Goal: Task Accomplishment & Management: Manage account settings

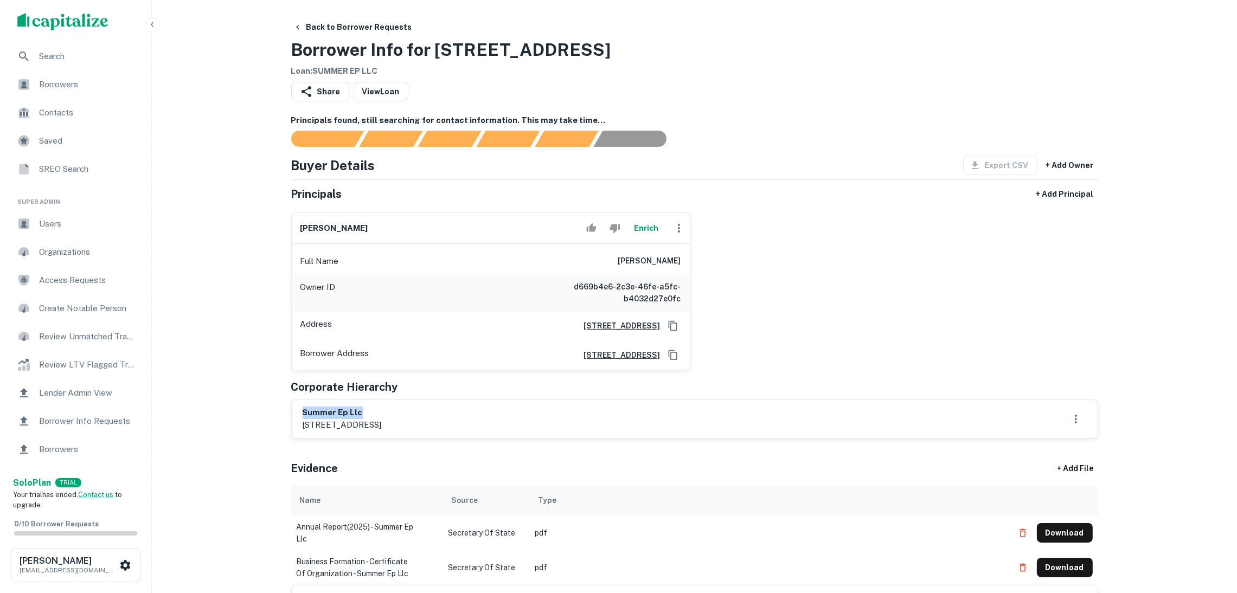
drag, startPoint x: 388, startPoint y: 414, endPoint x: 299, endPoint y: 404, distance: 90.0
click at [297, 404] on div "summer ep llc 220-46 73rd avenue, bayside, ny, 11364" at bounding box center [695, 419] width 806 height 38
copy h6 "summer ep llc"
drag, startPoint x: 371, startPoint y: 236, endPoint x: 299, endPoint y: 232, distance: 72.7
click at [297, 228] on div "ira schwartz Enrich" at bounding box center [491, 228] width 398 height 31
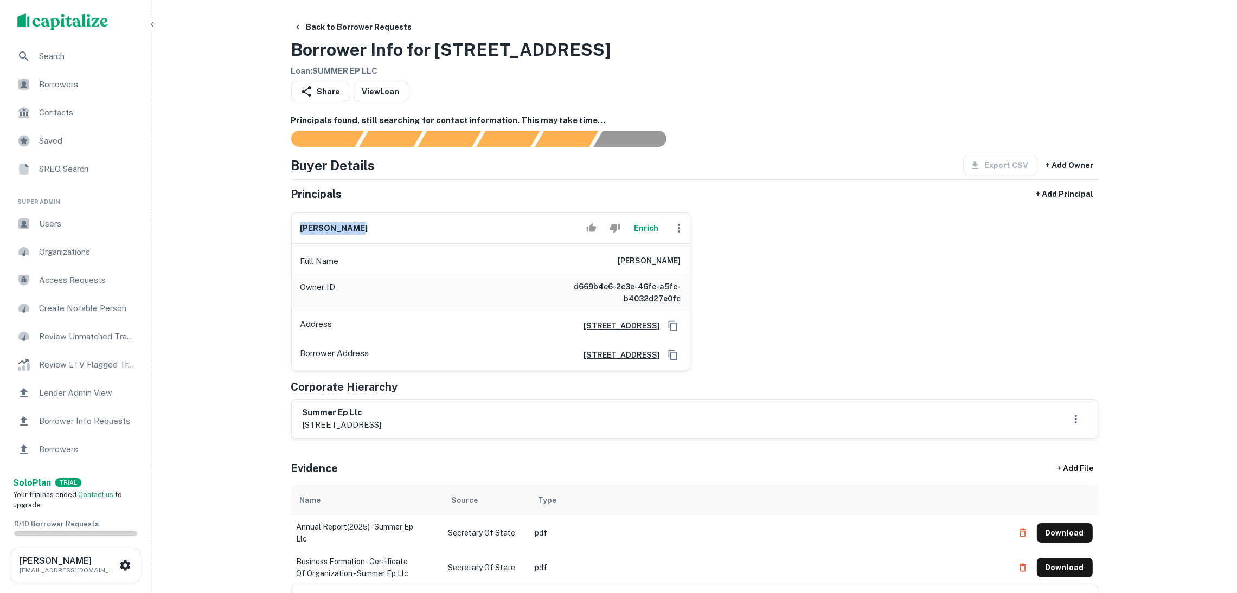
copy h6 "ira schwartz"
click at [668, 324] on icon "Copy Address" at bounding box center [672, 325] width 9 height 10
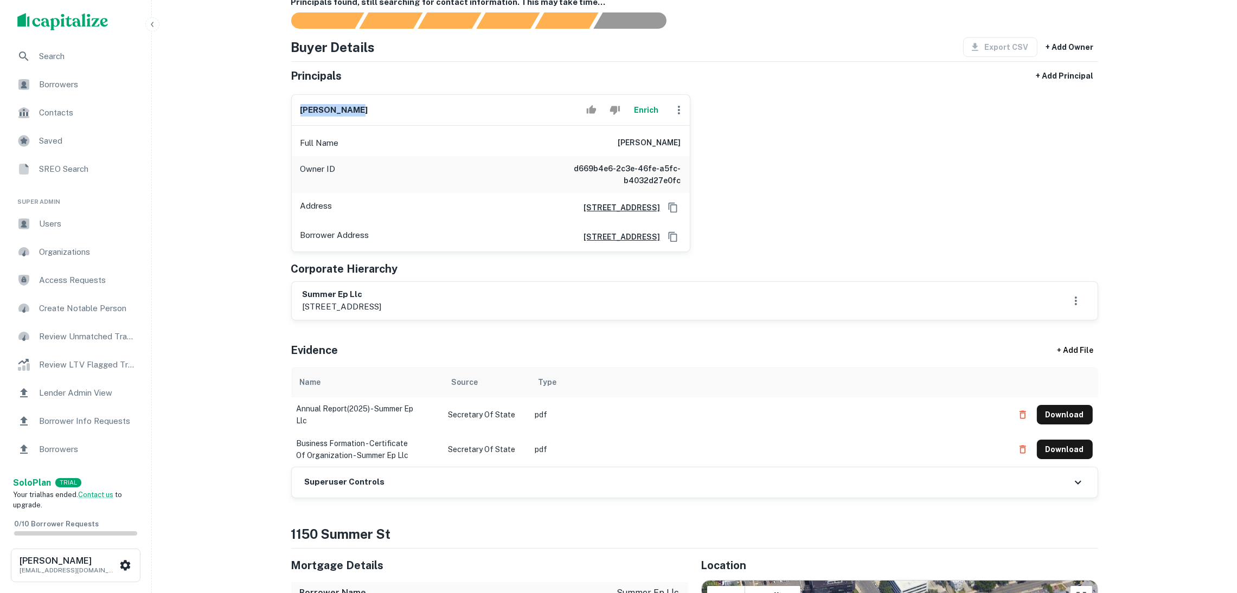
scroll to position [243, 0]
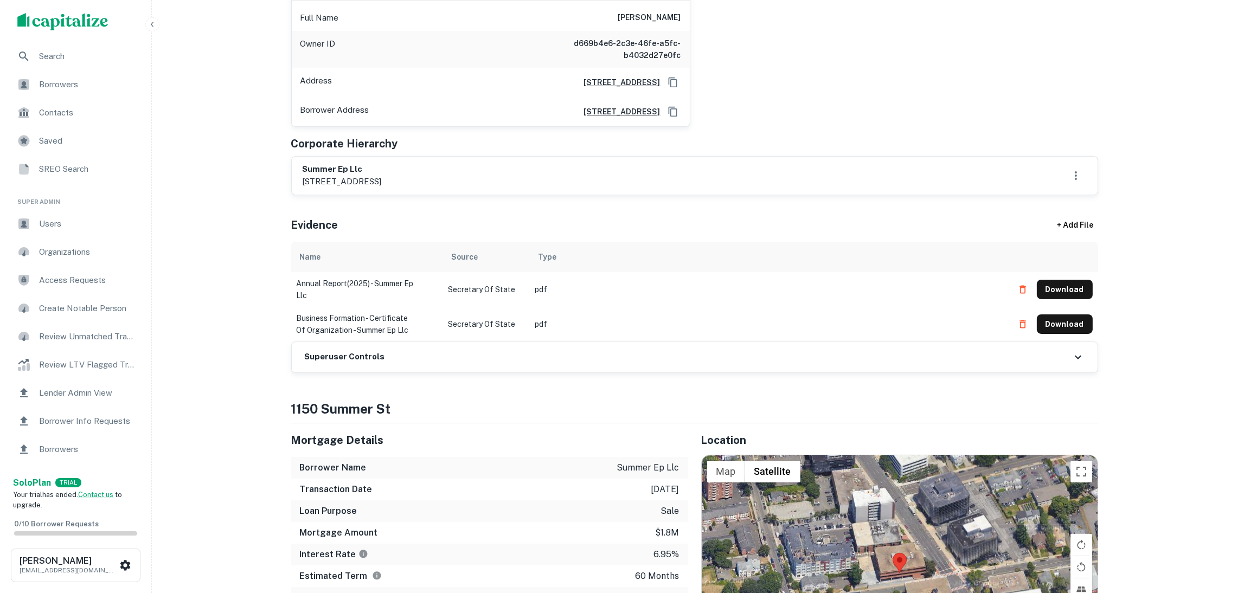
click at [421, 359] on div "Superuser Controls" at bounding box center [695, 357] width 806 height 30
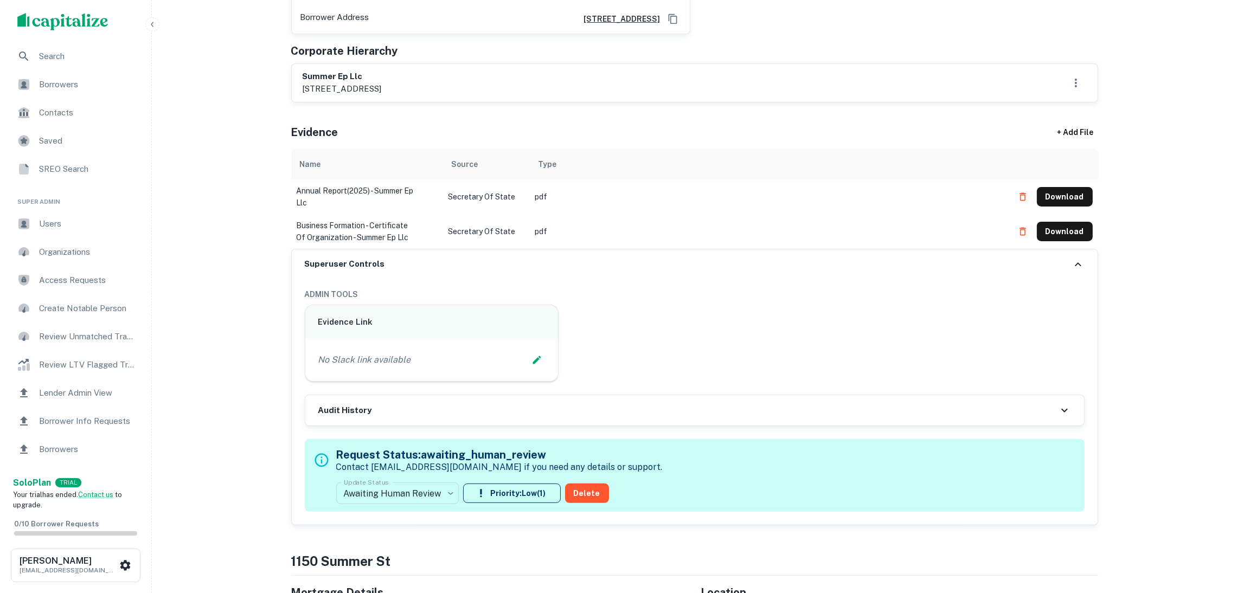
scroll to position [406, 0]
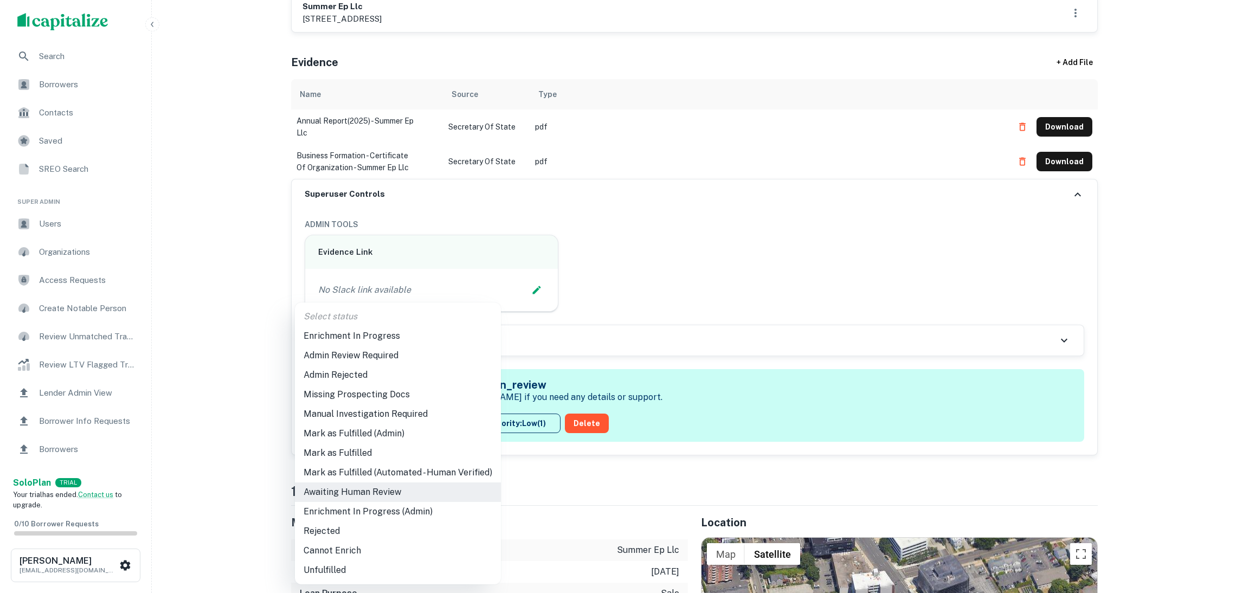
drag, startPoint x: 397, startPoint y: 332, endPoint x: 617, endPoint y: 388, distance: 226.6
click at [397, 333] on li "Enrichment In Progress" at bounding box center [398, 336] width 206 height 20
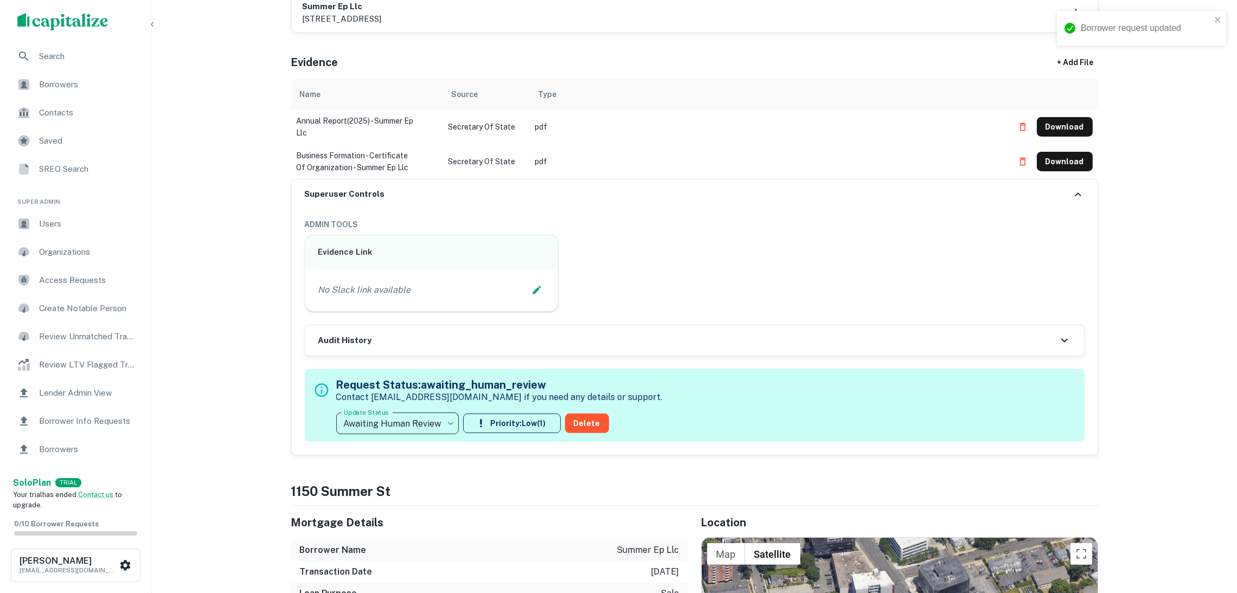
click at [1058, 341] on icon at bounding box center [1064, 340] width 13 height 13
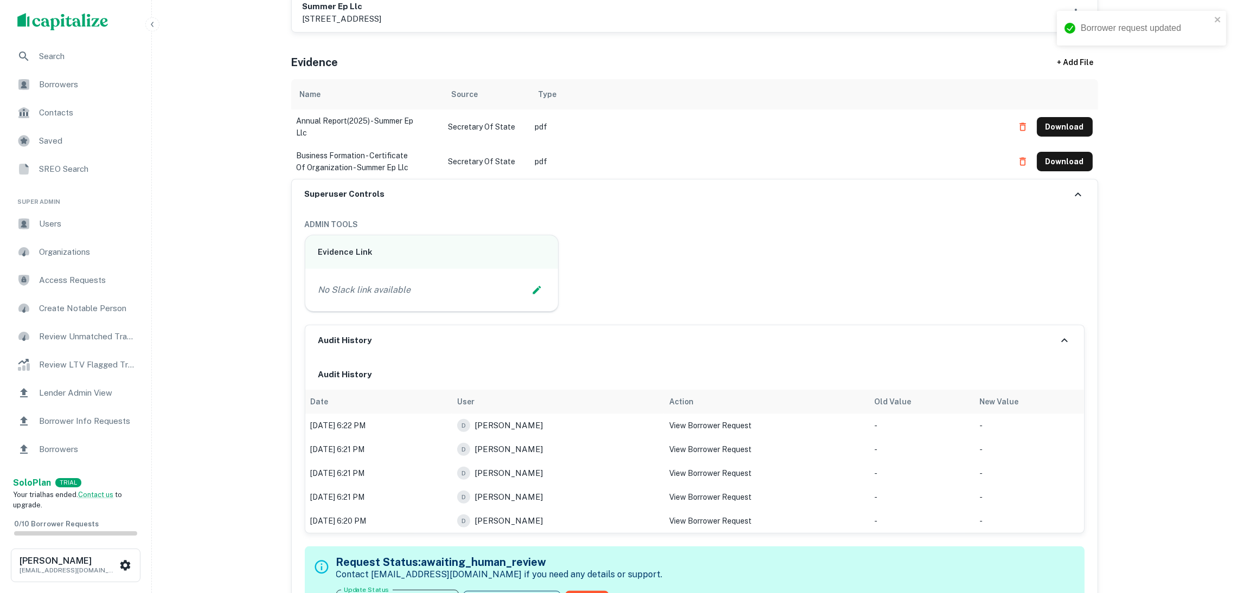
type input "**********"
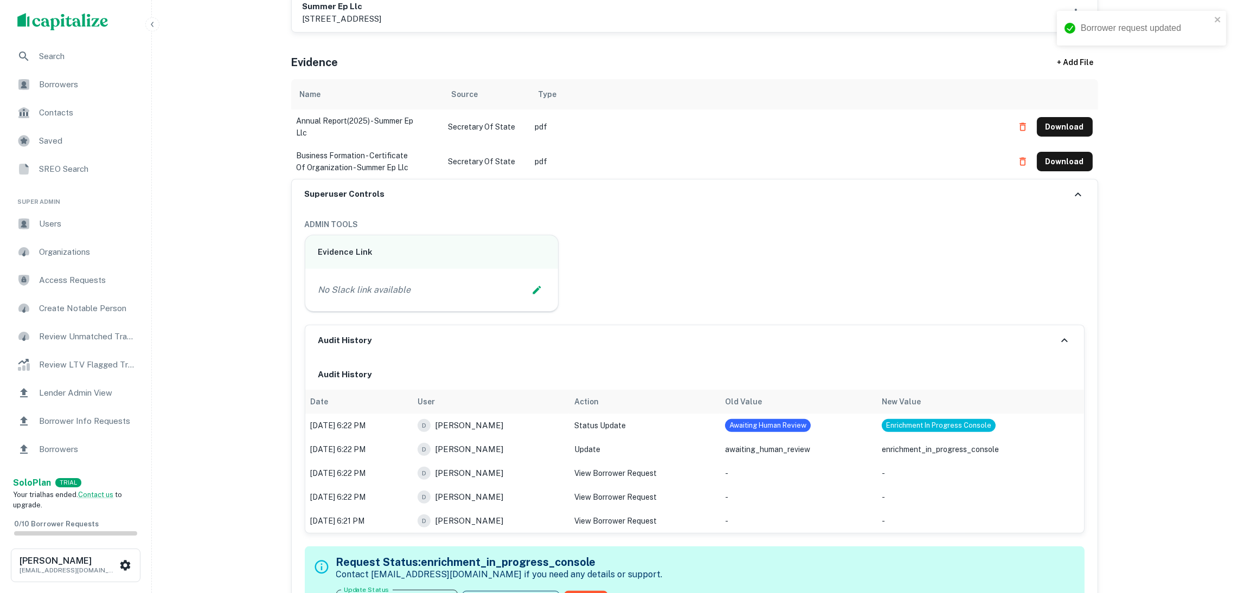
click at [1052, 124] on button "Download" at bounding box center [1065, 127] width 56 height 20
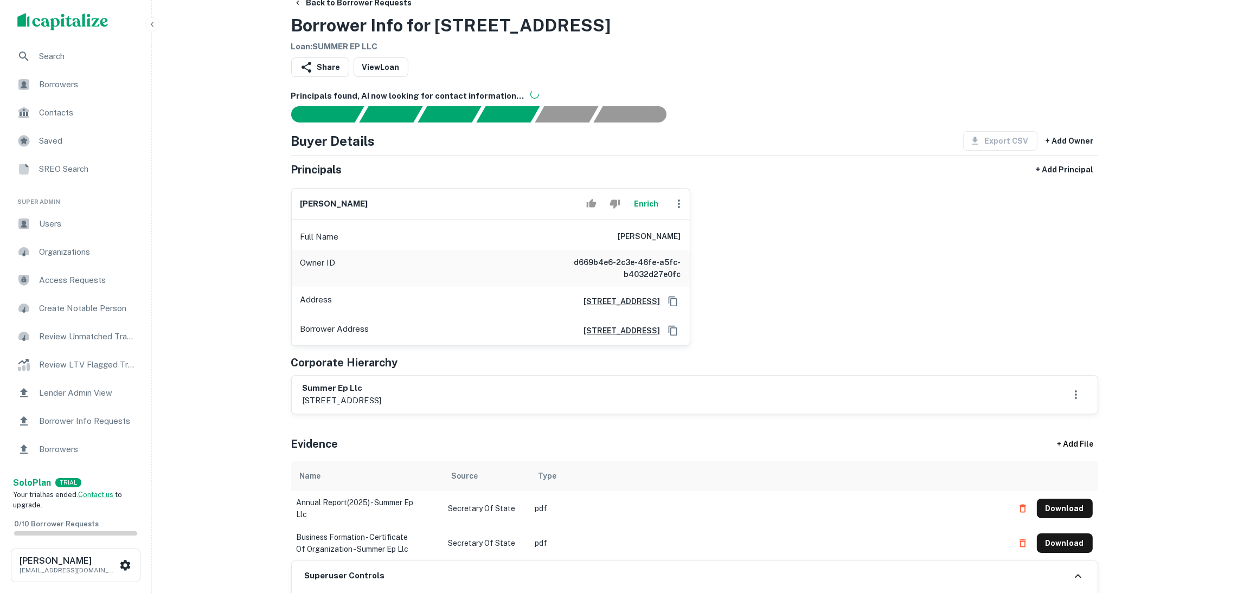
scroll to position [0, 0]
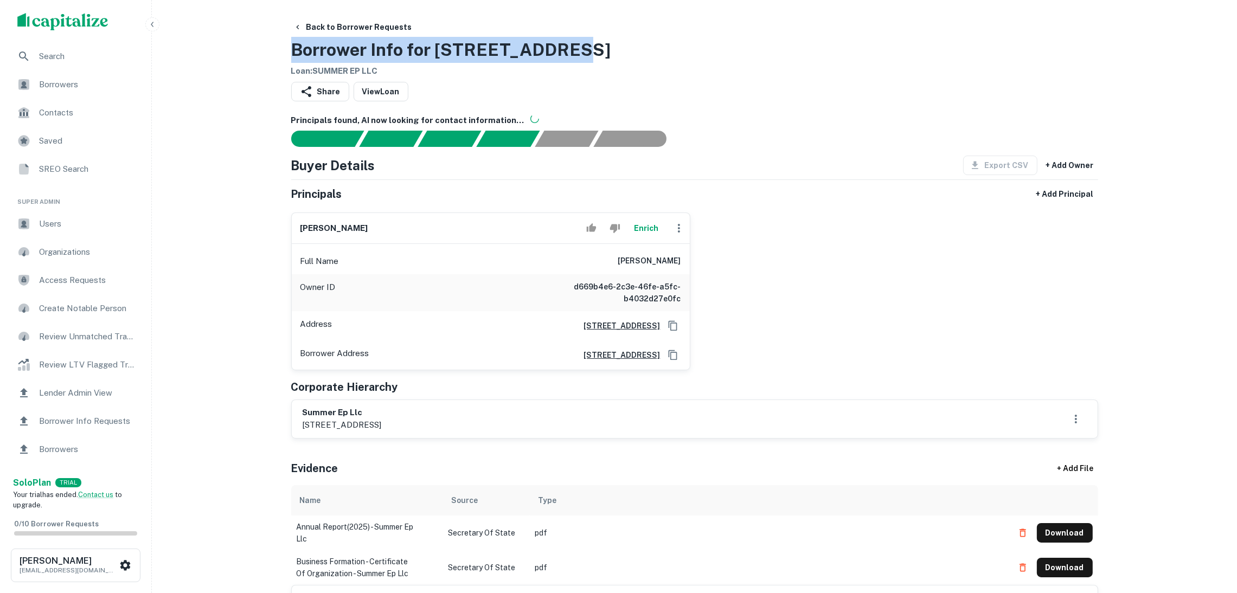
drag, startPoint x: 575, startPoint y: 50, endPoint x: 261, endPoint y: 34, distance: 314.3
copy h3 "Borrower Info for 1150 Summer St"
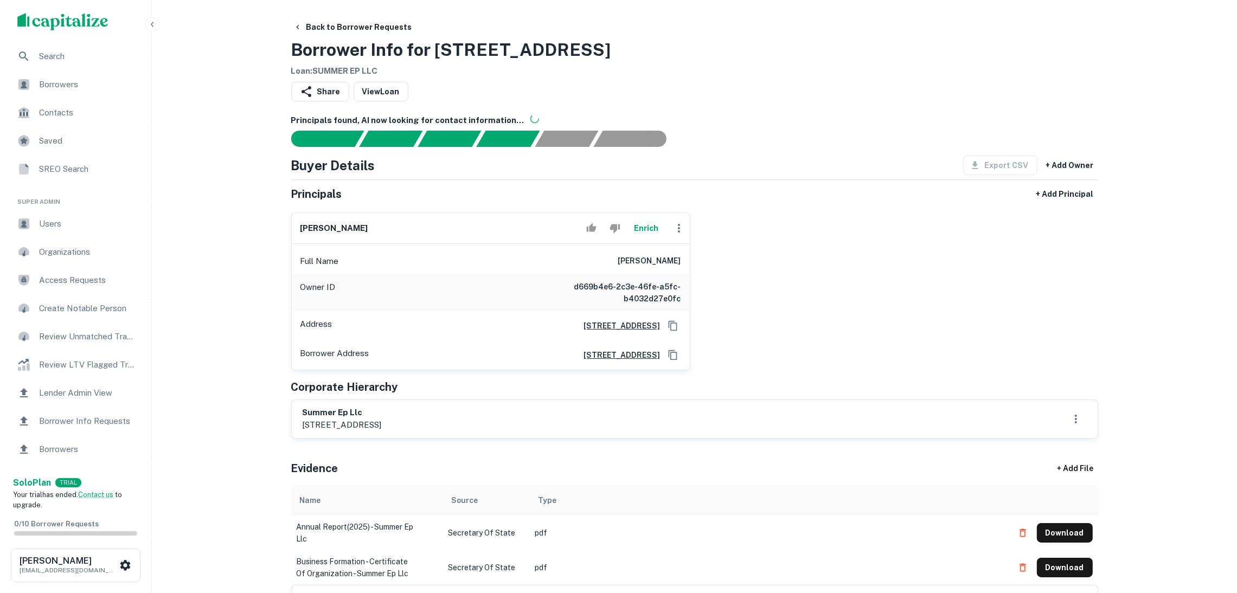
click at [767, 65] on div "Back to Borrower Requests Borrower Info for 1150 Summer St Loan : SUMMER EP LLC" at bounding box center [694, 47] width 807 height 60
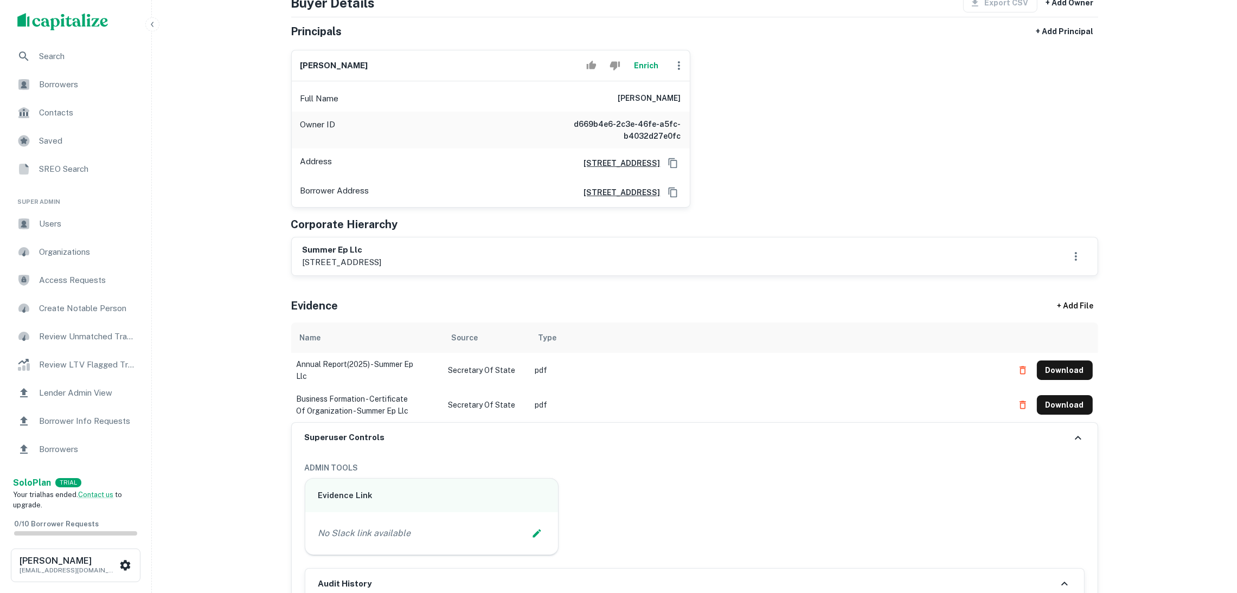
scroll to position [325, 0]
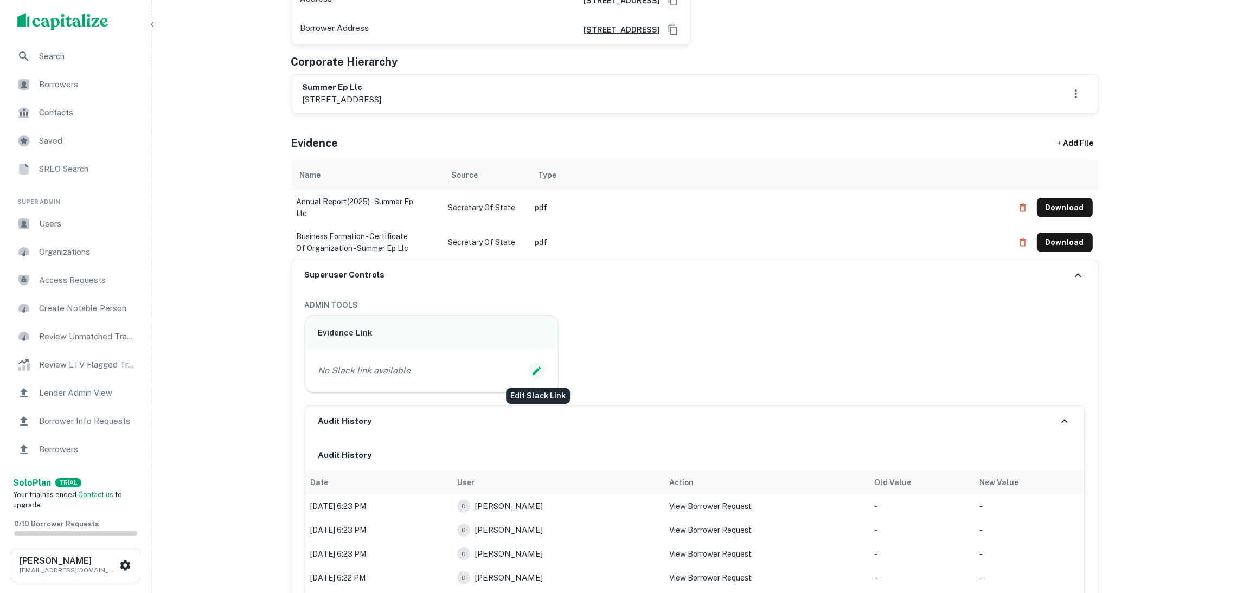
click at [532, 369] on icon "Edit Slack Link" at bounding box center [536, 370] width 11 height 11
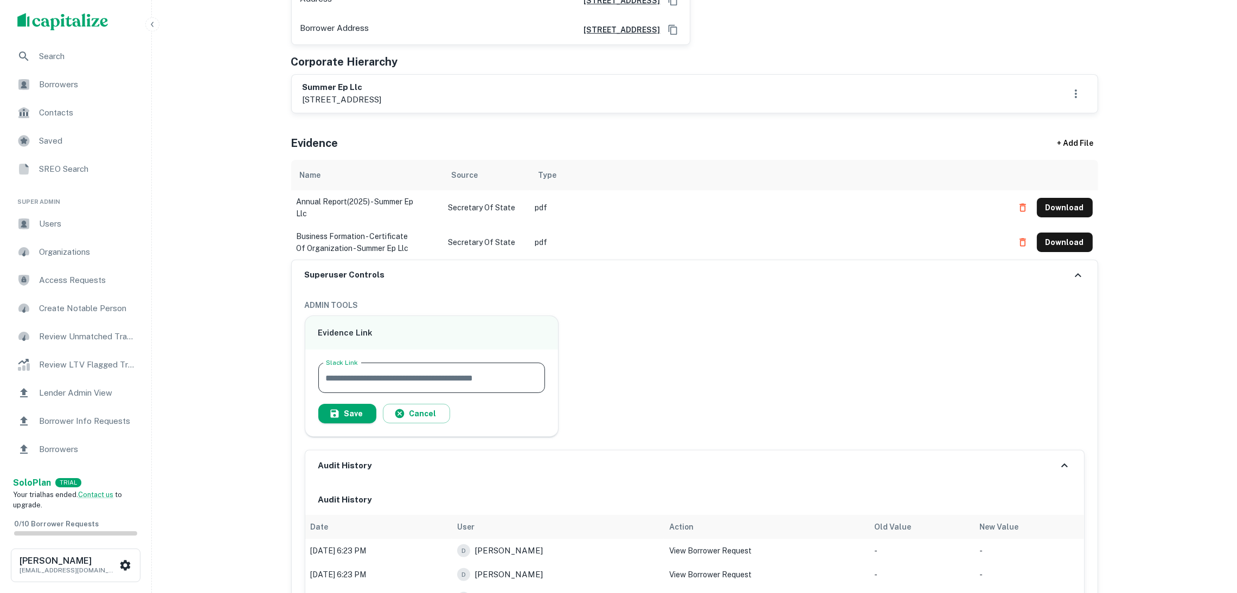
paste input "**********"
type input "**********"
click at [350, 407] on button "Save" at bounding box center [347, 414] width 58 height 20
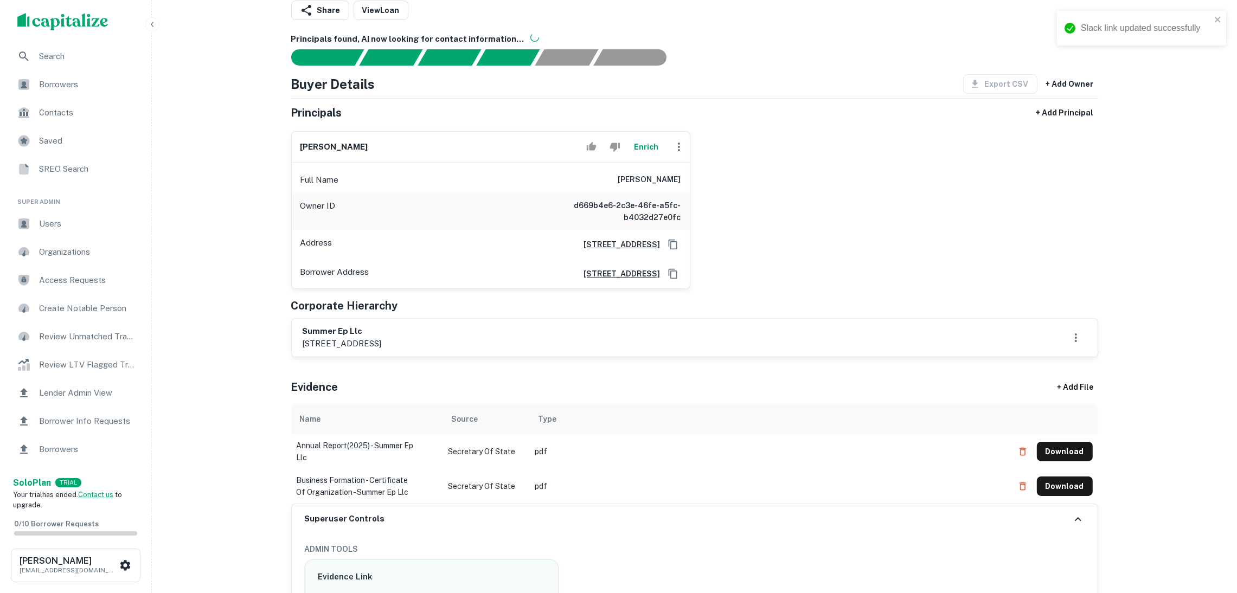
scroll to position [0, 0]
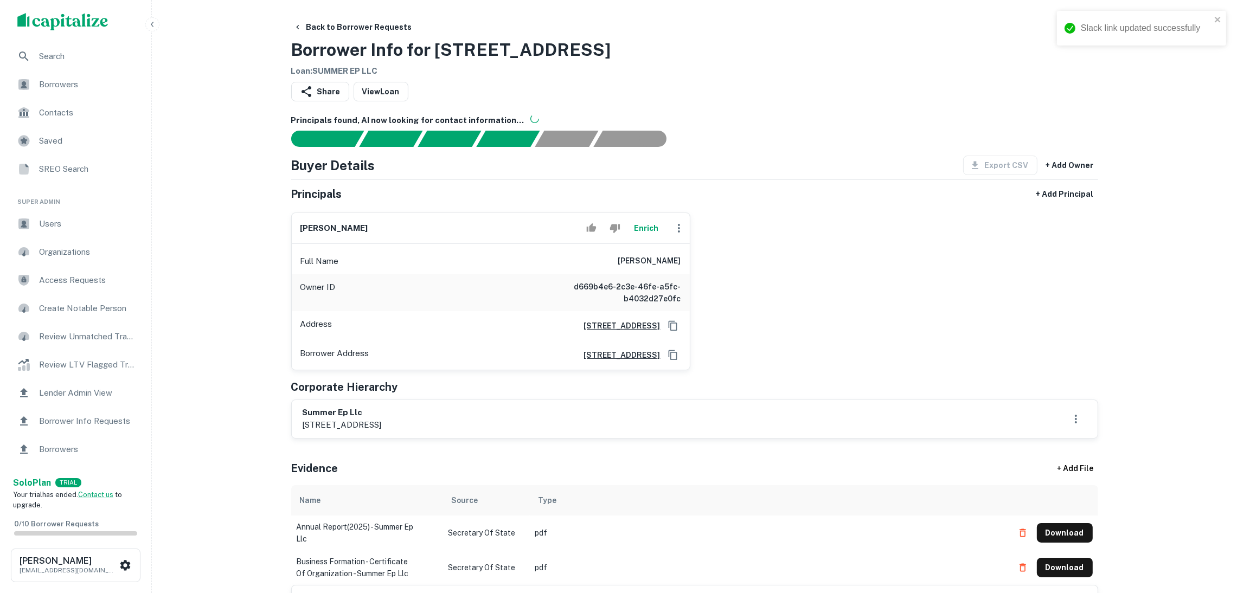
click at [711, 69] on div "Back to Borrower Requests Borrower Info for 1150 Summer St Loan : SUMMER EP LLC" at bounding box center [694, 47] width 807 height 60
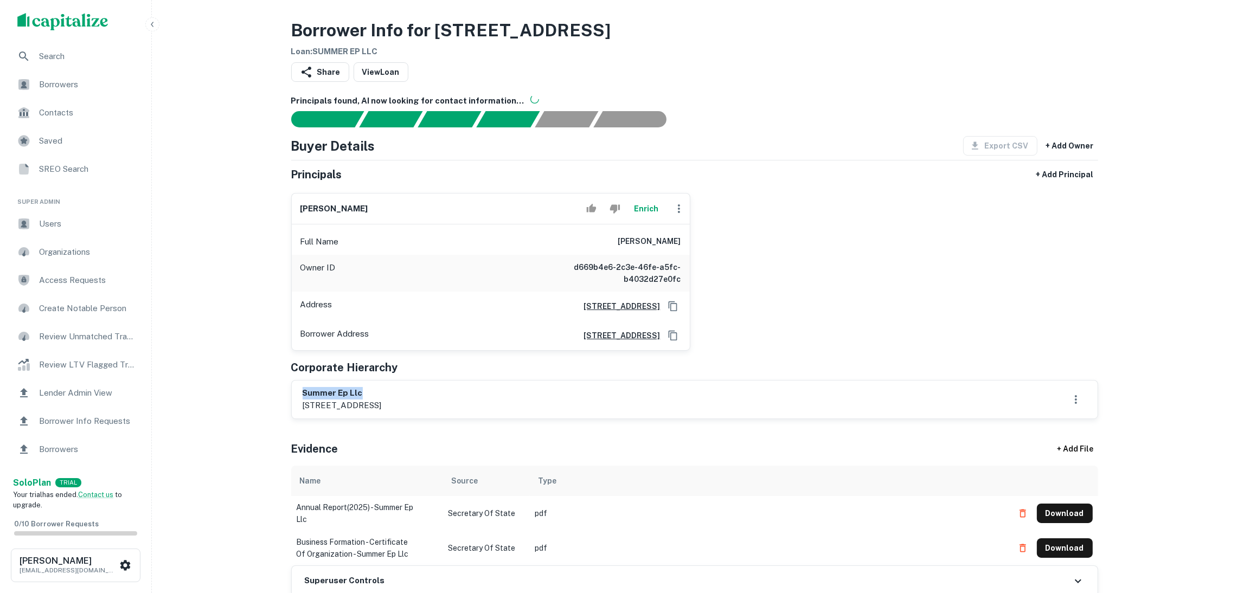
drag, startPoint x: 332, startPoint y: 385, endPoint x: 272, endPoint y: 387, distance: 60.2
drag, startPoint x: 473, startPoint y: 409, endPoint x: 277, endPoint y: 389, distance: 197.3
copy div "summer ep llc [STREET_ADDRESS]"
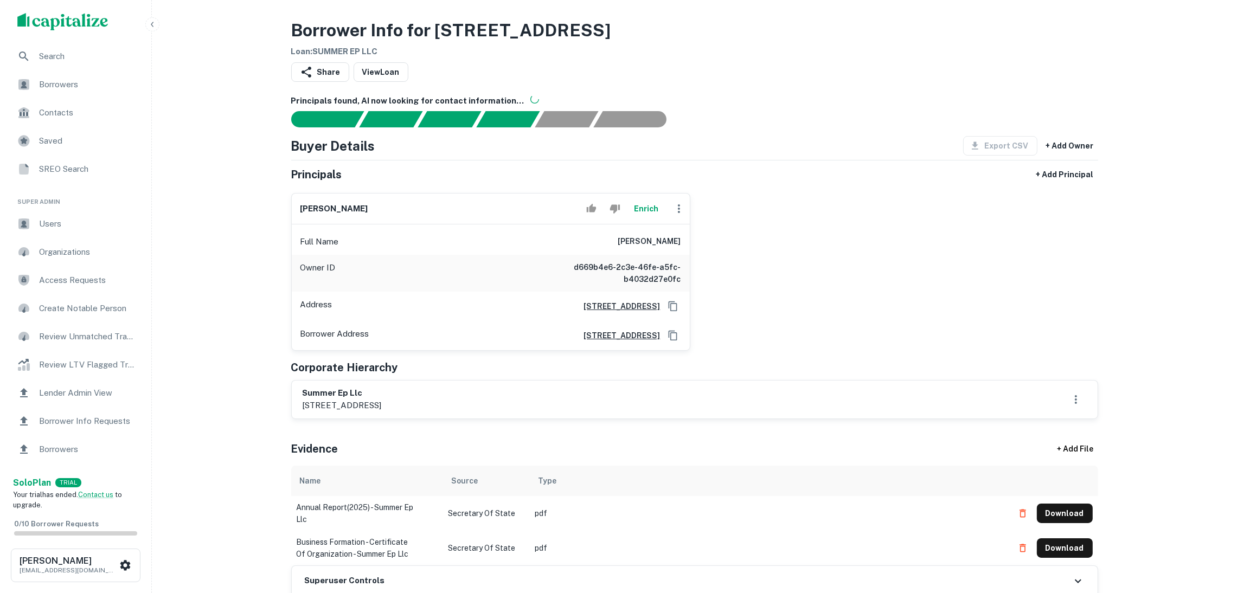
click at [378, 208] on div "[PERSON_NAME] Enrich" at bounding box center [491, 209] width 398 height 31
drag, startPoint x: 304, startPoint y: 202, endPoint x: 281, endPoint y: 202, distance: 22.2
click at [282, 202] on div "ira schwartz Enrich Full Name ira schwartz Owner ID d669b4e6-2c3e-46fe-a5fc-b40…" at bounding box center [486, 267] width 408 height 166
copy div "ira schwartz Enrich"
click at [678, 210] on icon "button" at bounding box center [679, 208] width 2 height 9
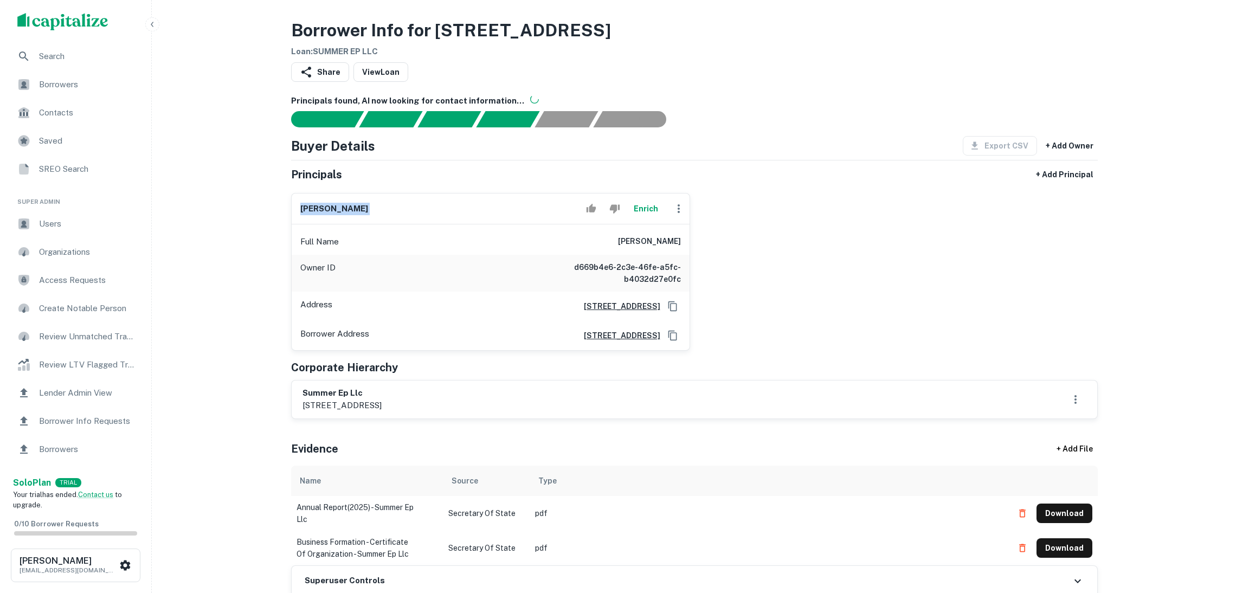
click at [698, 593] on li "Edit" at bounding box center [618, 599] width 1237 height 13
select select "**"
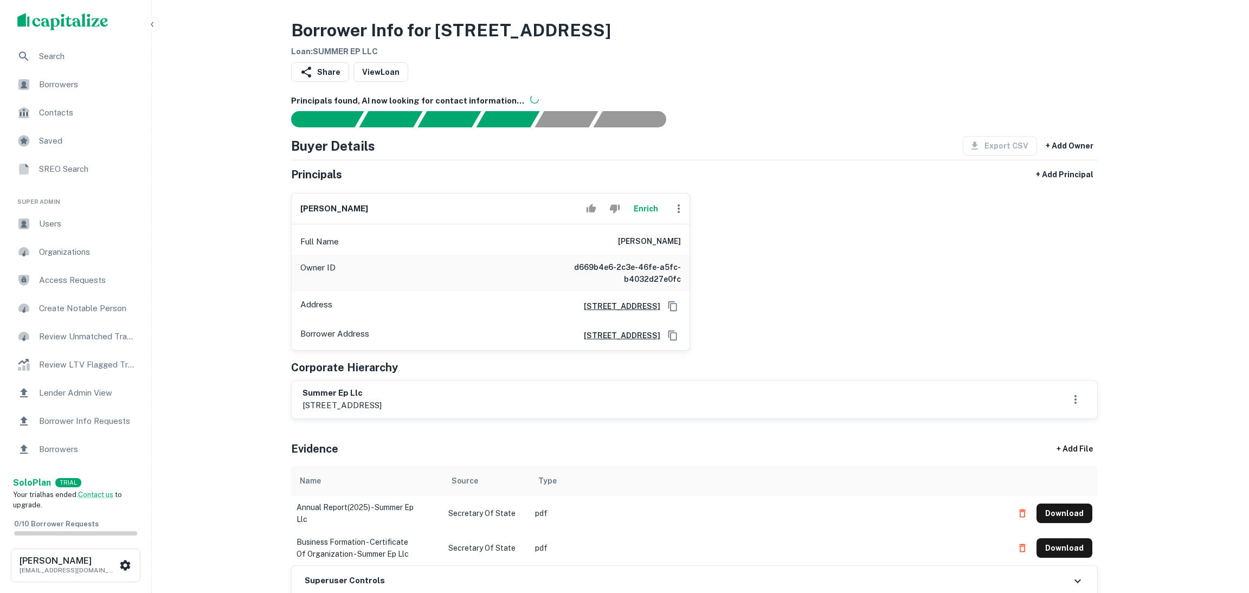
paste input "**********"
type input "**********"
drag, startPoint x: 532, startPoint y: 254, endPoint x: 523, endPoint y: 257, distance: 9.6
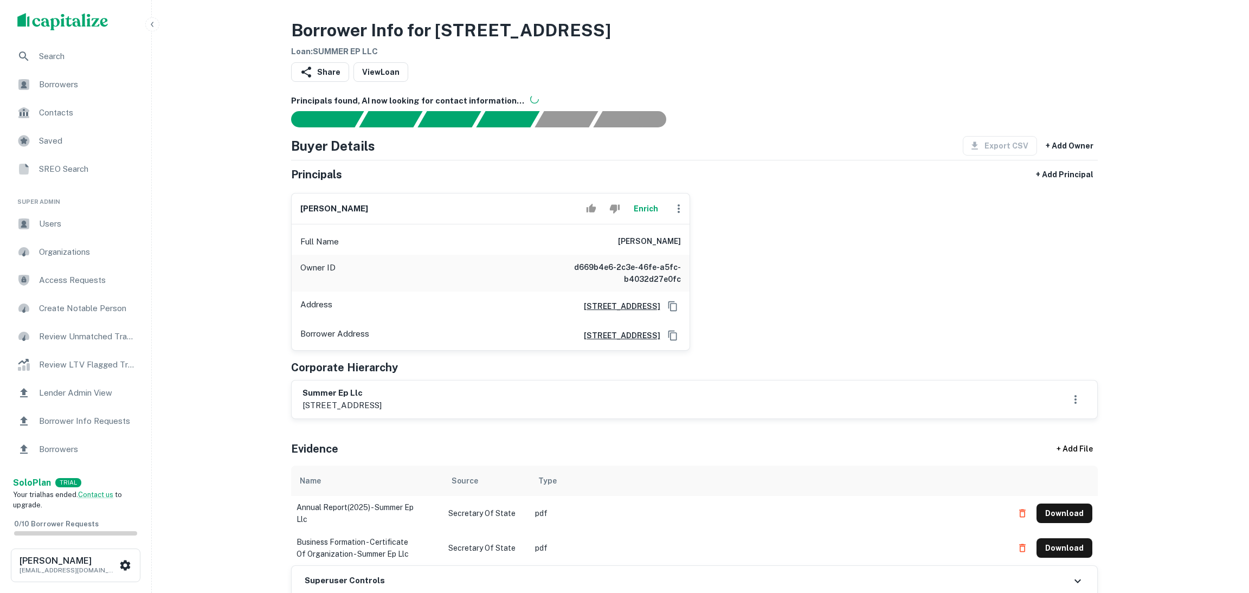
paste input "**********"
type input "**********"
drag, startPoint x: 759, startPoint y: 559, endPoint x: 753, endPoint y: 555, distance: 8.1
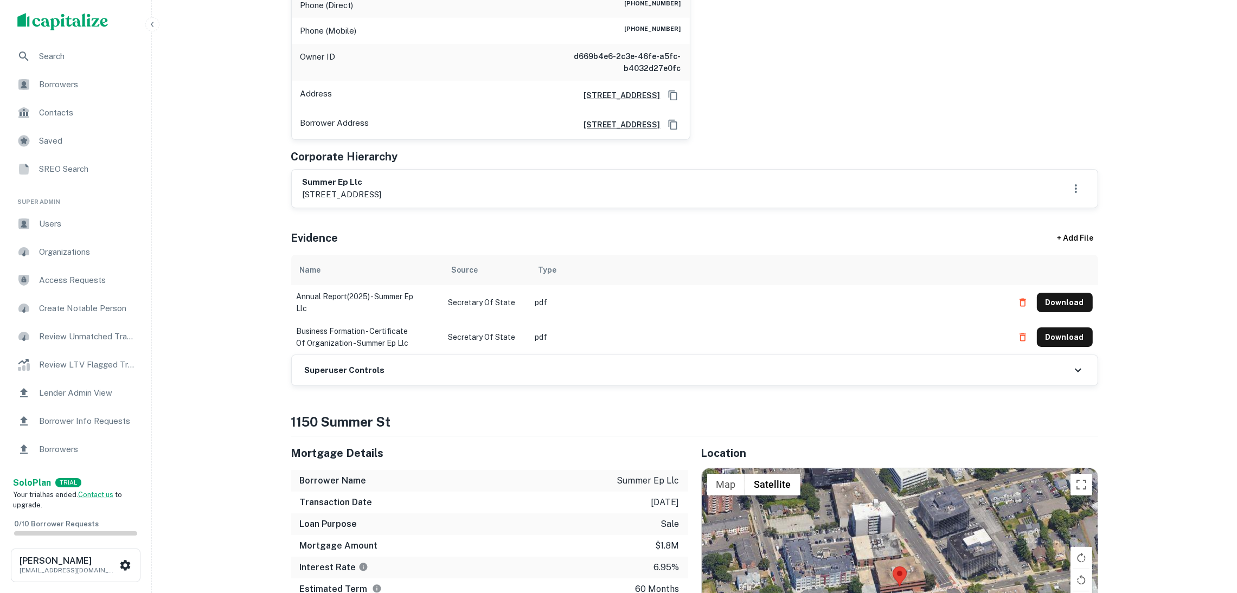
scroll to position [81, 0]
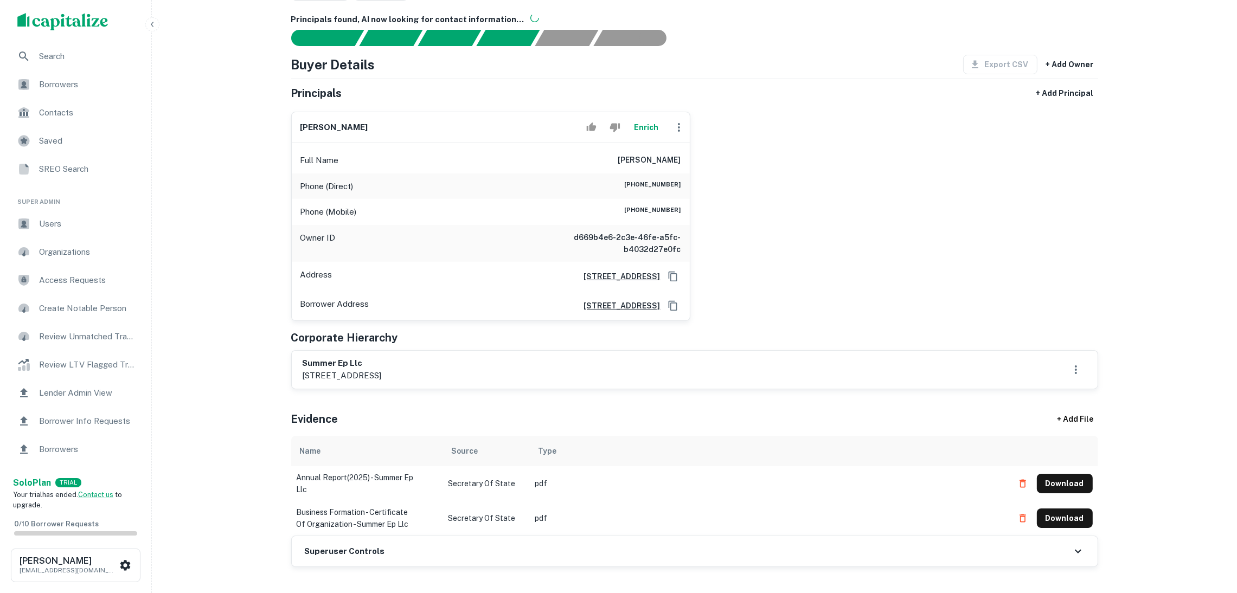
click at [427, 549] on div "Superuser Controls" at bounding box center [695, 551] width 806 height 30
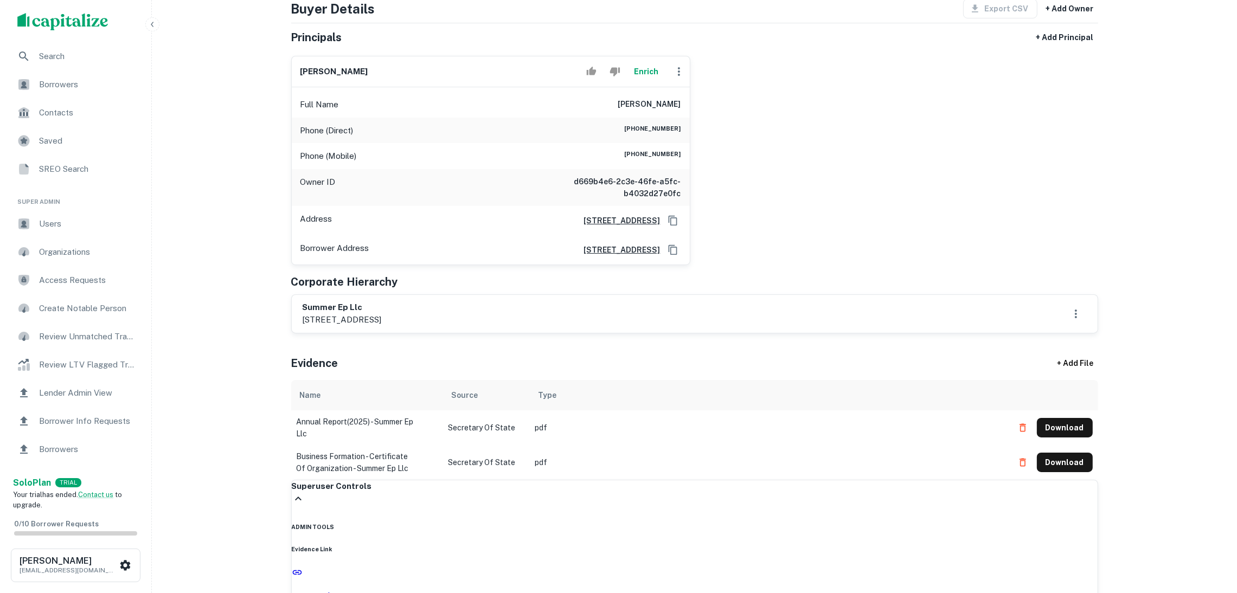
scroll to position [325, 0]
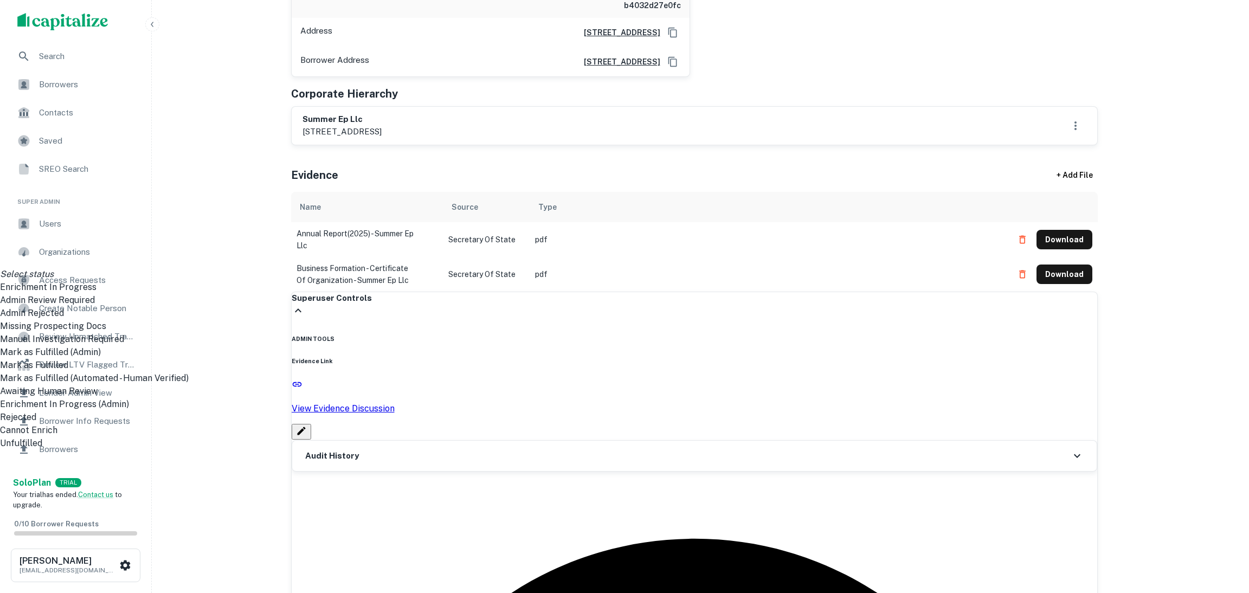
drag, startPoint x: 388, startPoint y: 544, endPoint x: 388, endPoint y: 536, distance: 7.6
drag, startPoint x: 350, startPoint y: 453, endPoint x: 415, endPoint y: 445, distance: 66.0
click at [350, 372] on li "Mark as Fulfilled" at bounding box center [618, 365] width 1237 height 13
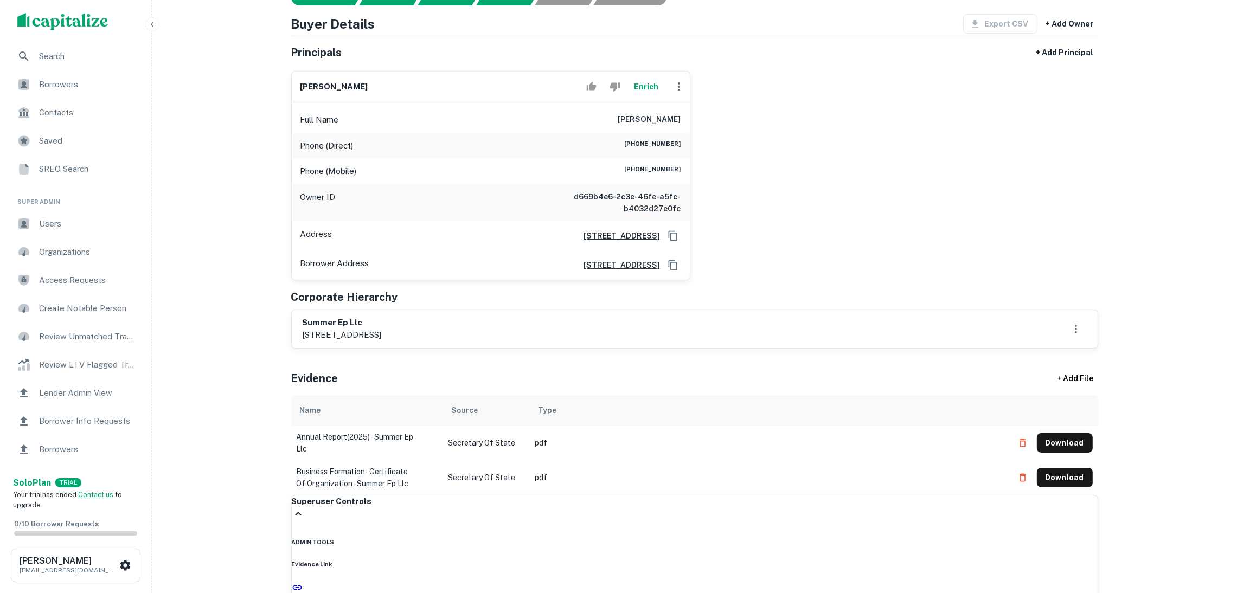
scroll to position [0, 0]
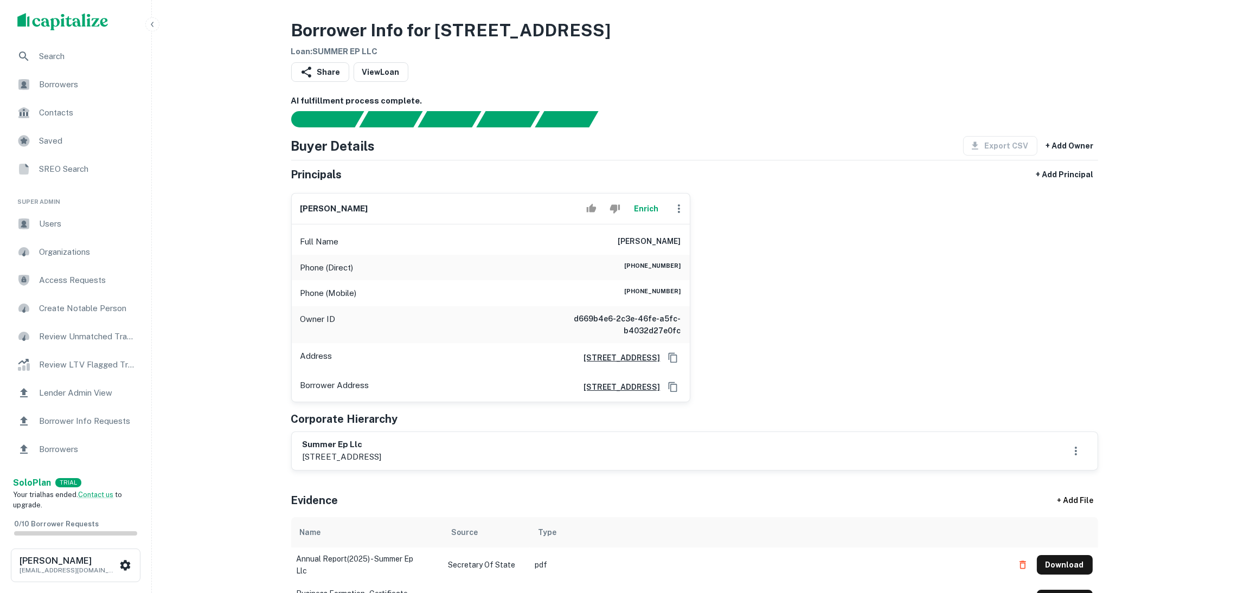
click at [793, 343] on div "ira schwartz Enrich Full Name ira schwartz Phone (Direct) (516) 342-7585 Phone …" at bounding box center [689, 293] width 815 height 218
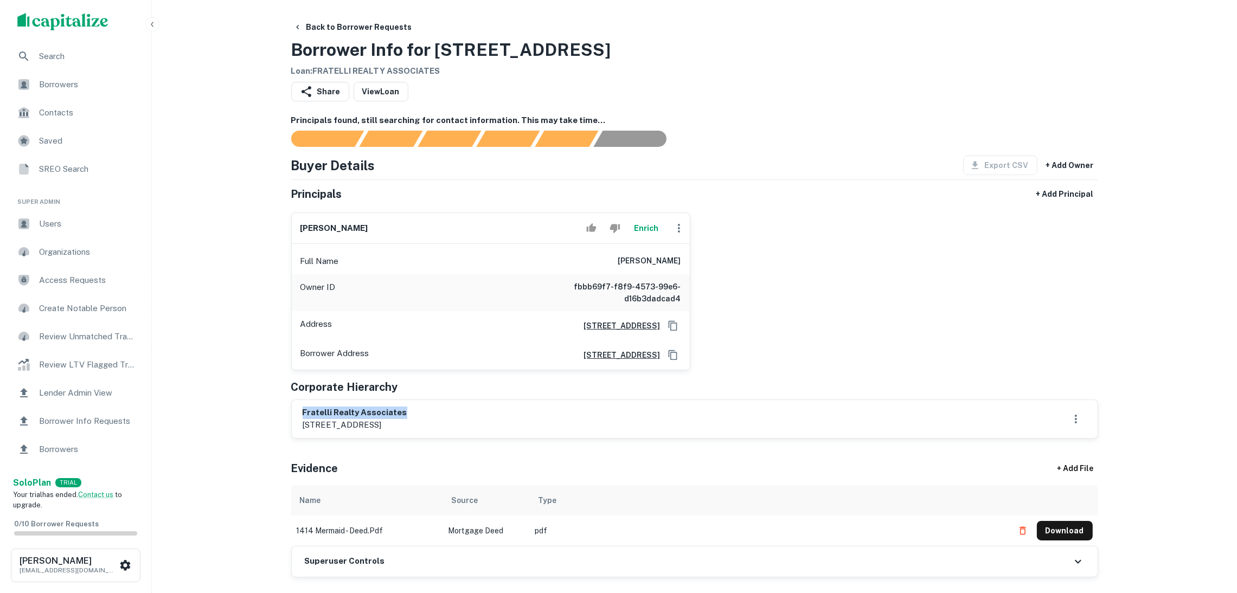
drag, startPoint x: 421, startPoint y: 411, endPoint x: 307, endPoint y: 408, distance: 114.4
copy h6 "fratelli realty associates"
drag, startPoint x: 345, startPoint y: 231, endPoint x: 287, endPoint y: 226, distance: 58.9
click at [287, 226] on div "louis russo Enrich Full Name louis russo Owner ID fbbb69f7-f8f9-4573-99e6-d16b3…" at bounding box center [486, 287] width 408 height 166
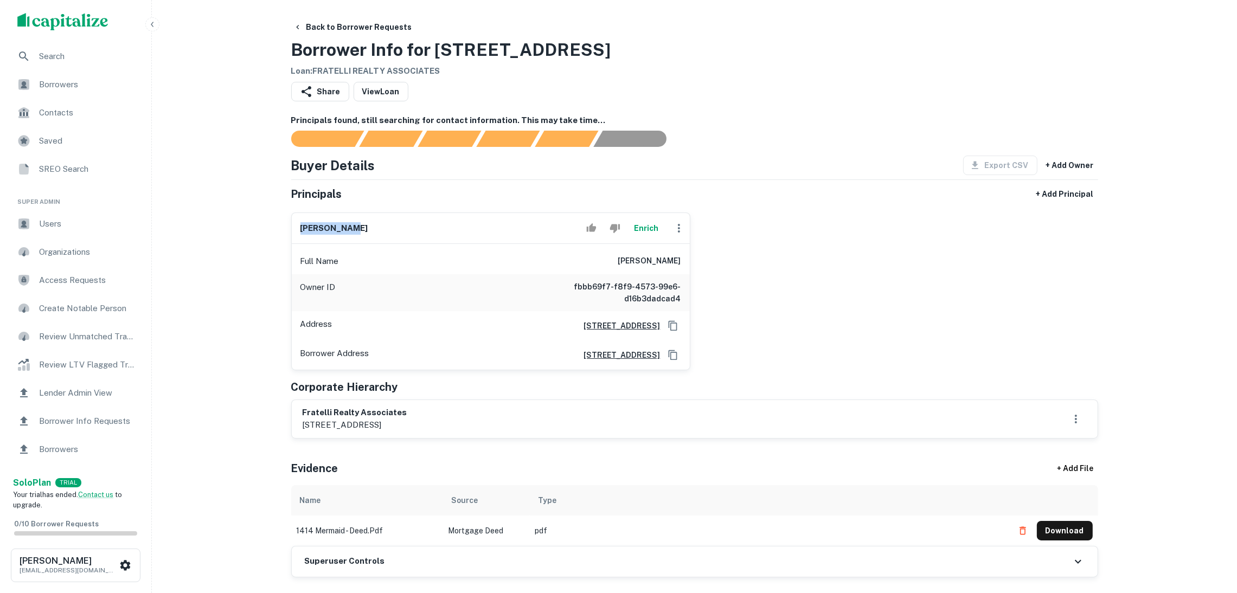
copy h6 "louis russo"
click at [671, 326] on icon "Copy Address" at bounding box center [672, 325] width 11 height 11
drag, startPoint x: 356, startPoint y: 234, endPoint x: 289, endPoint y: 225, distance: 67.3
click at [289, 225] on div "chun gao Enrich Full Name chun gao Owner ID c8971c03-e493-4738-90d0-f06b5882dee…" at bounding box center [486, 287] width 408 height 166
copy h6 "chun gao"
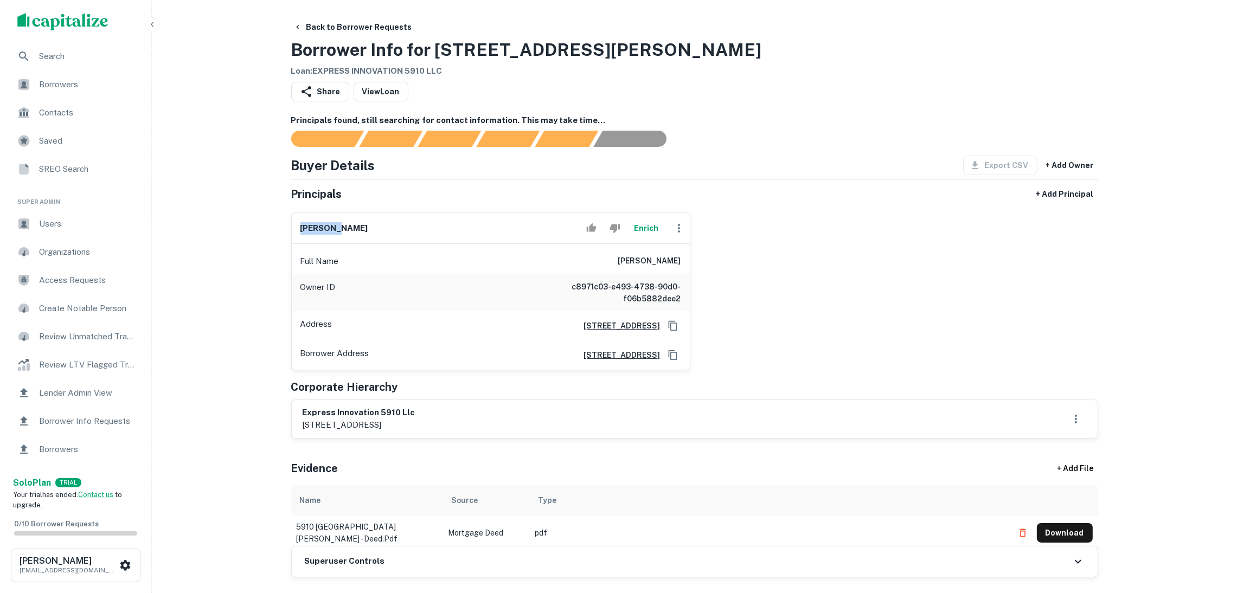
copy h6 "chun gao"
click at [671, 323] on icon "Copy Address" at bounding box center [672, 325] width 11 height 11
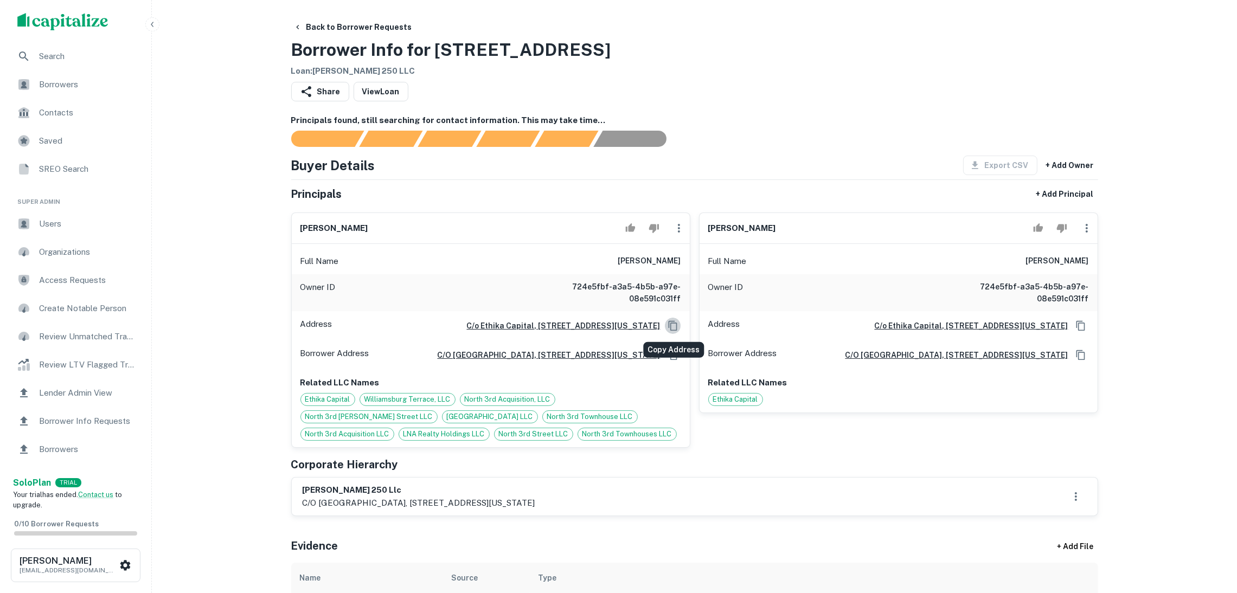
click at [668, 324] on icon "Copy Address" at bounding box center [672, 325] width 9 height 10
click at [665, 324] on button "Copy Address" at bounding box center [673, 326] width 16 height 16
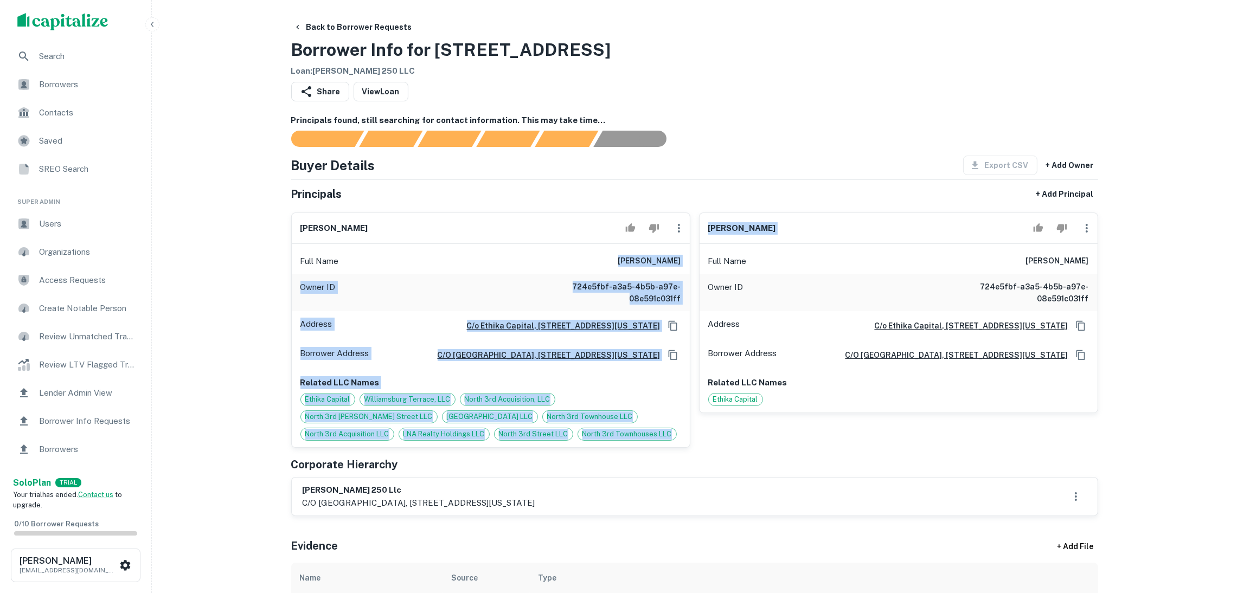
drag, startPoint x: 612, startPoint y: 255, endPoint x: 694, endPoint y: 262, distance: 82.7
click at [694, 262] on div "abraham bennun Full Name abraham bennun Owner ID 724e5fbf-a3a5-4b5b-a97e-08e591…" at bounding box center [689, 326] width 815 height 244
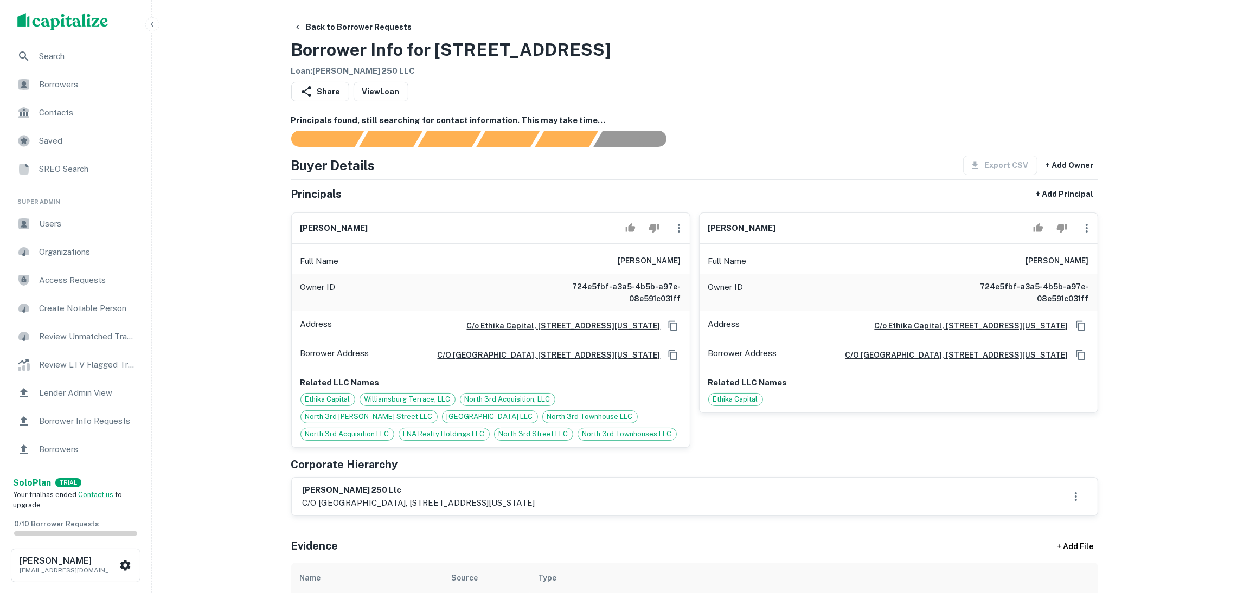
drag, startPoint x: 594, startPoint y: 183, endPoint x: 600, endPoint y: 206, distance: 23.5
click at [594, 185] on div "Buyer Details Export CSV + Add Owner Principals + Add Principal abraham bennun …" at bounding box center [694, 336] width 807 height 361
drag, startPoint x: 646, startPoint y: 259, endPoint x: 681, endPoint y: 258, distance: 35.8
click at [684, 260] on div "Full Name abraham bennun" at bounding box center [491, 261] width 398 height 26
drag, startPoint x: 641, startPoint y: 280, endPoint x: 646, endPoint y: 275, distance: 6.5
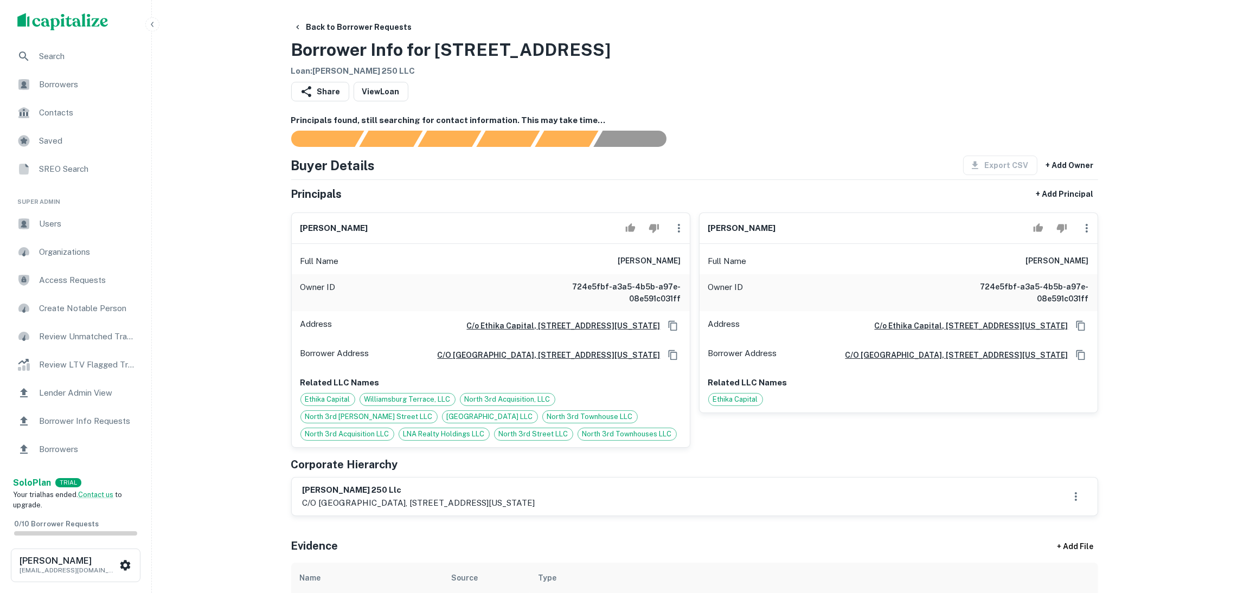
drag, startPoint x: 646, startPoint y: 275, endPoint x: 630, endPoint y: 262, distance: 20.4
copy h6 "abraham bennun"
drag, startPoint x: 378, startPoint y: 499, endPoint x: 310, endPoint y: 505, distance: 68.0
click at [310, 497] on h6 "bensing 250 llc" at bounding box center [419, 490] width 233 height 12
drag, startPoint x: 300, startPoint y: 498, endPoint x: 375, endPoint y: 499, distance: 74.3
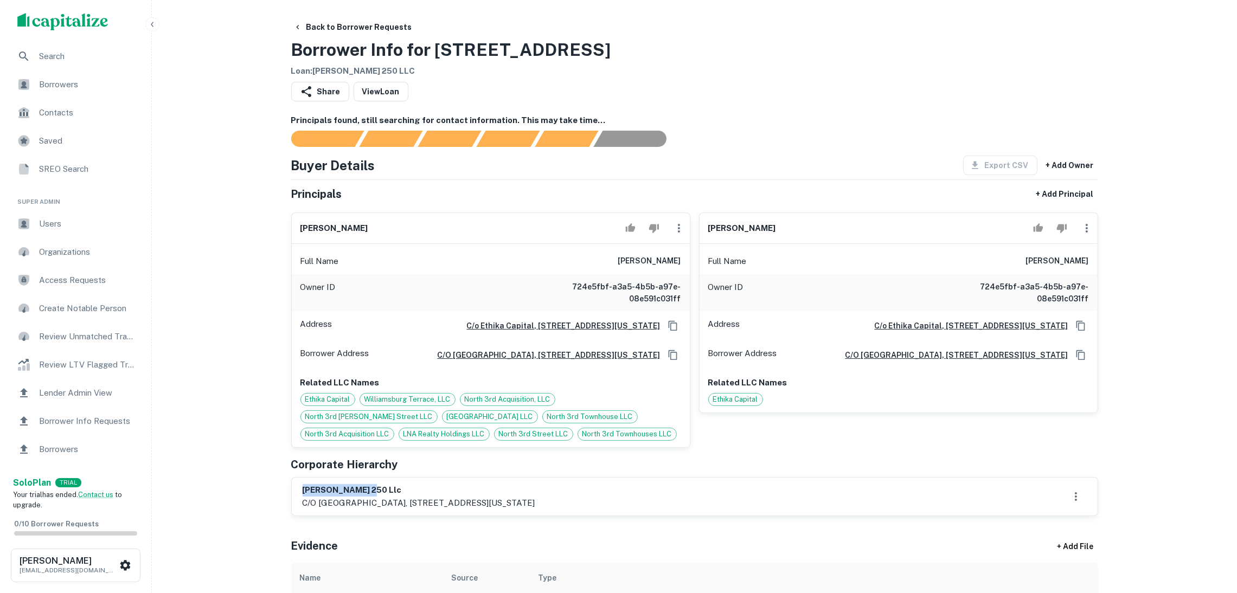
click at [375, 499] on div "bensing 250 llc c/o ethika capital, 1120 avenue of the americas, 4th floor, new…" at bounding box center [695, 497] width 806 height 38
copy h6 "bensing 250 llc"
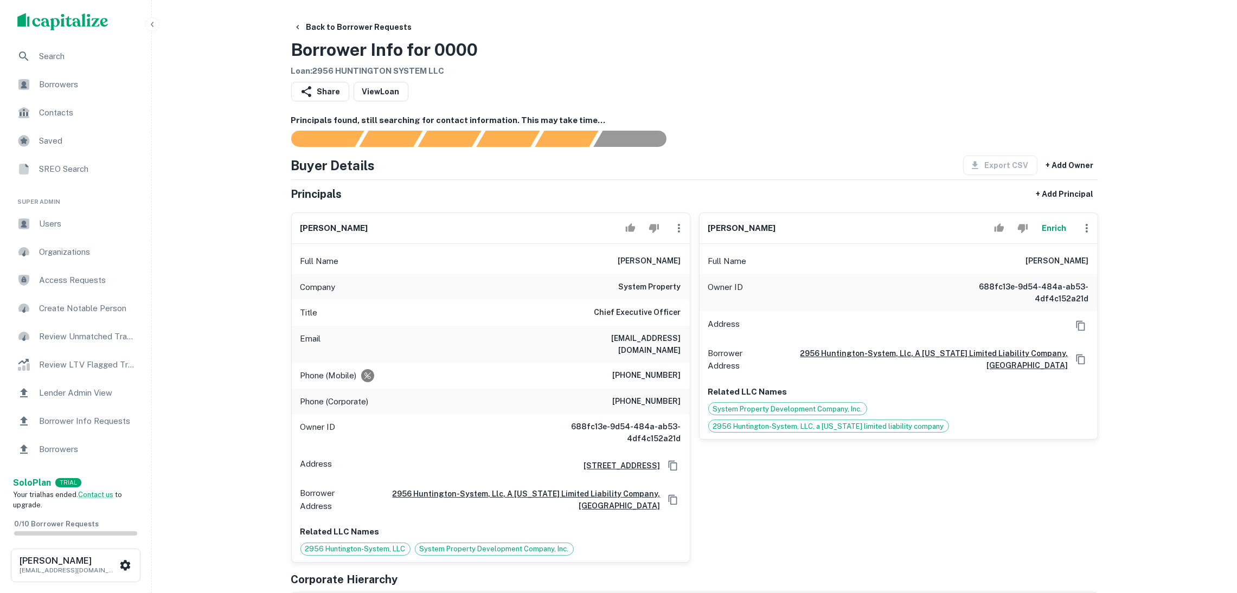
drag, startPoint x: 782, startPoint y: 234, endPoint x: 687, endPoint y: 226, distance: 94.6
click at [684, 224] on div "[PERSON_NAME] Full Name [PERSON_NAME] Company system property Title Chief Execu…" at bounding box center [689, 383] width 815 height 359
drag, startPoint x: 820, startPoint y: 180, endPoint x: 819, endPoint y: 197, distance: 16.9
click at [819, 180] on hr at bounding box center [694, 179] width 807 height 1
drag, startPoint x: 759, startPoint y: 228, endPoint x: 695, endPoint y: 226, distance: 64.0
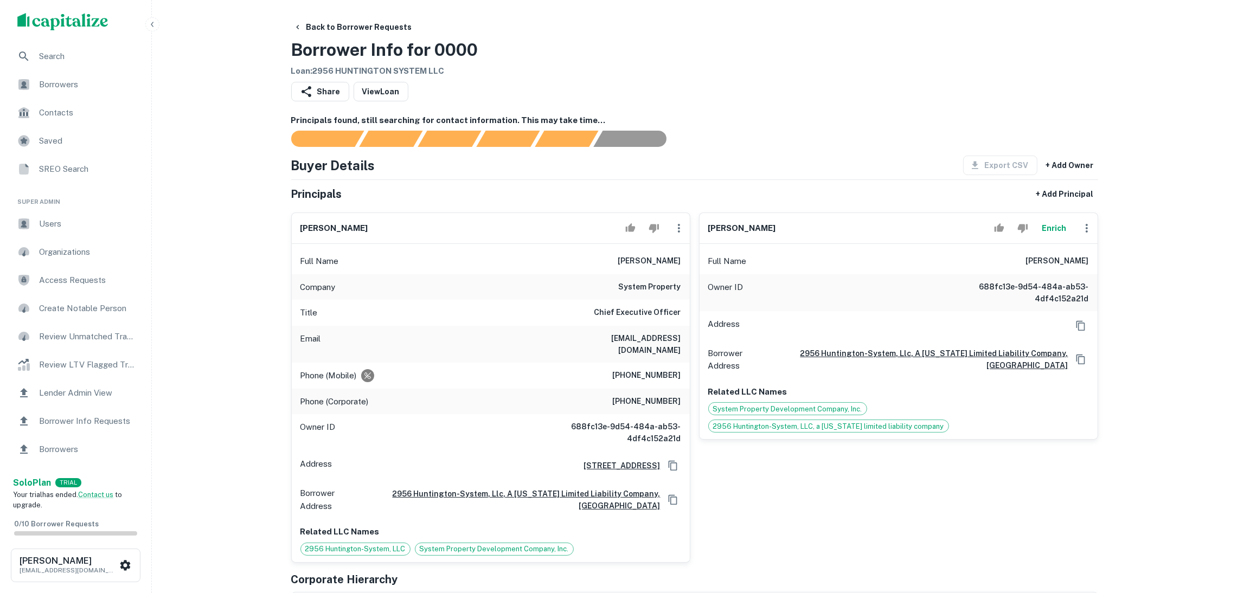
click at [695, 226] on div "[PERSON_NAME] Enrich Full Name [PERSON_NAME] Owner ID 688fc13e-9d54-484a-ab53-4…" at bounding box center [894, 383] width 408 height 359
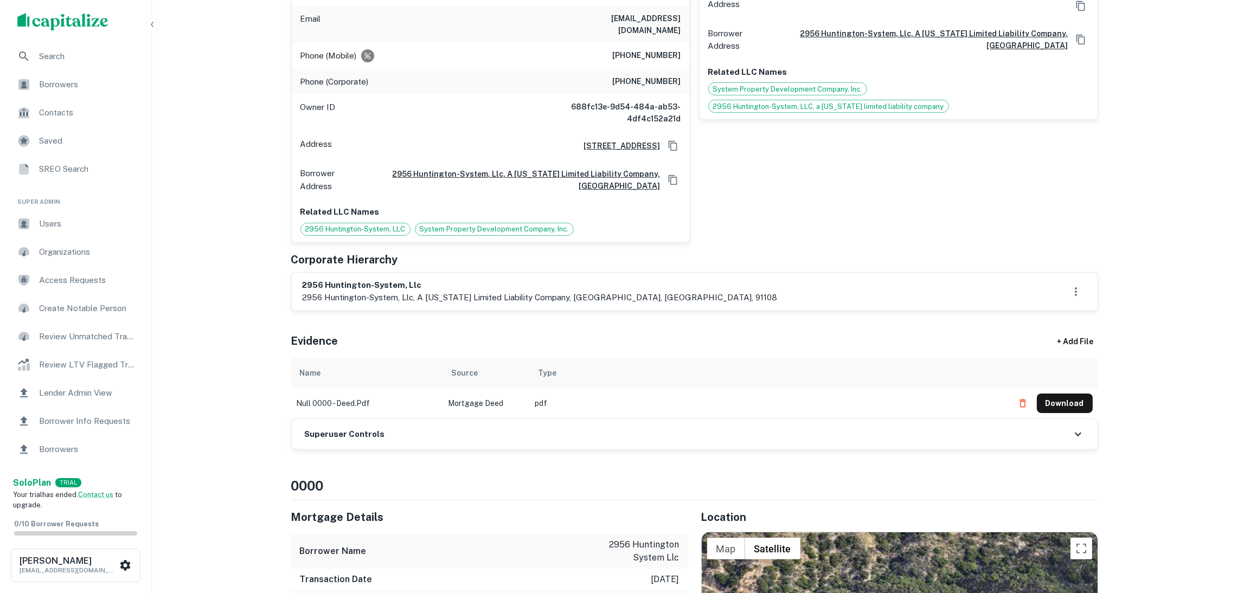
scroll to position [325, 0]
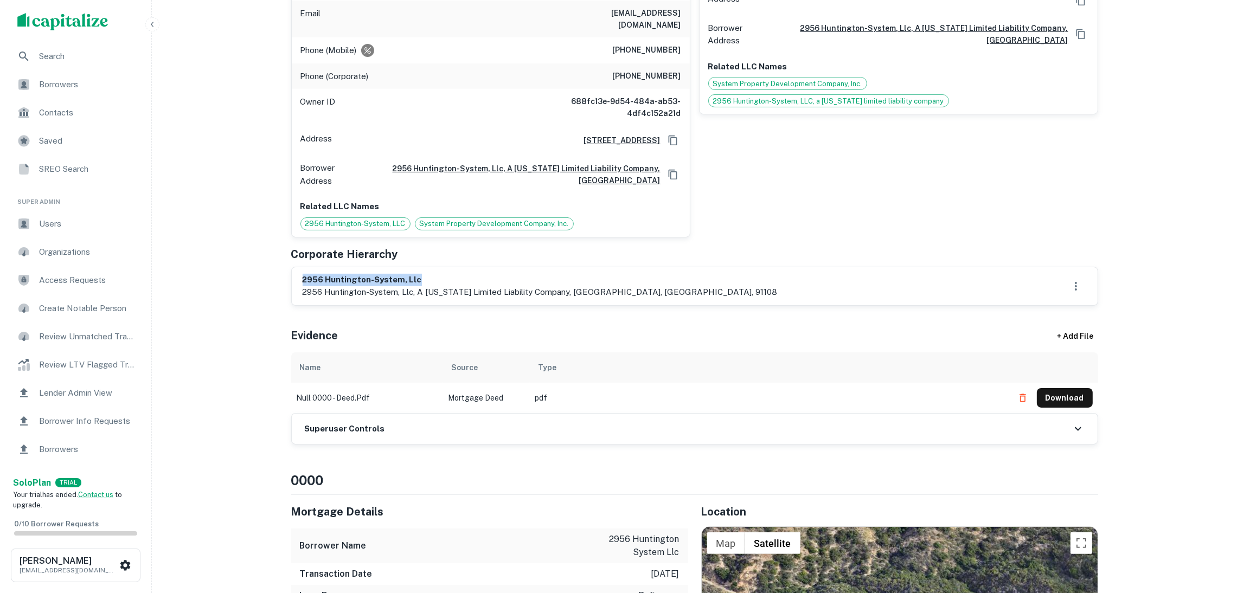
drag, startPoint x: 423, startPoint y: 266, endPoint x: 300, endPoint y: 265, distance: 123.6
click at [300, 267] on div "2956 huntington-system, llc 2956 huntington-system, llc, a [US_STATE] limited l…" at bounding box center [695, 286] width 806 height 38
copy h6 "2956 huntington-system, llc"
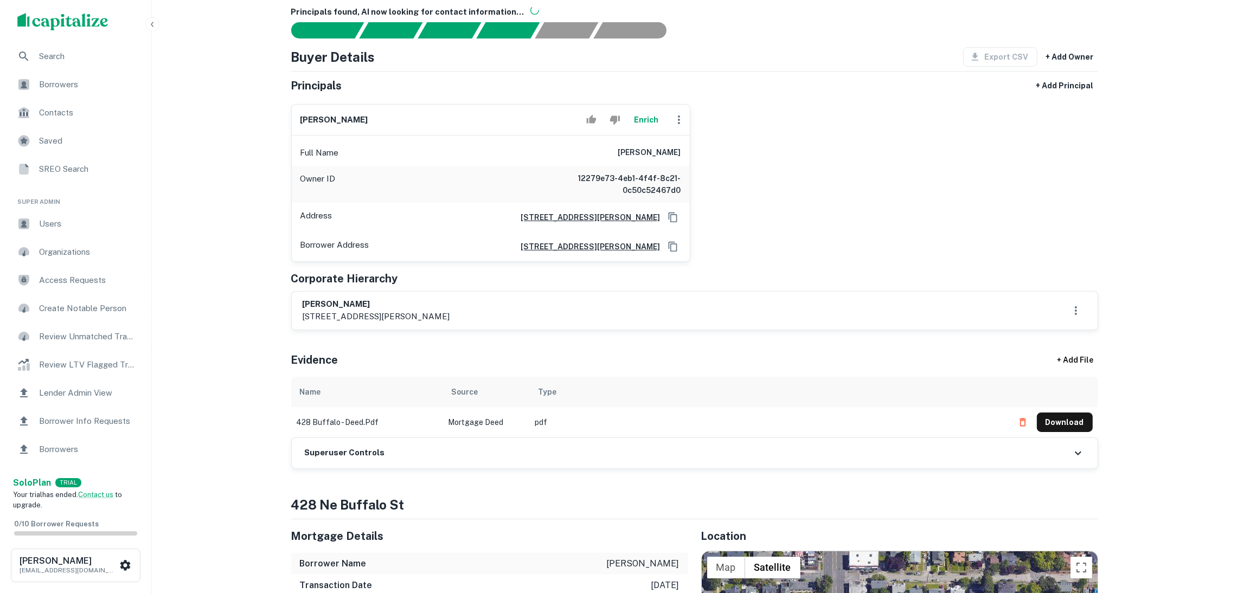
scroll to position [243, 0]
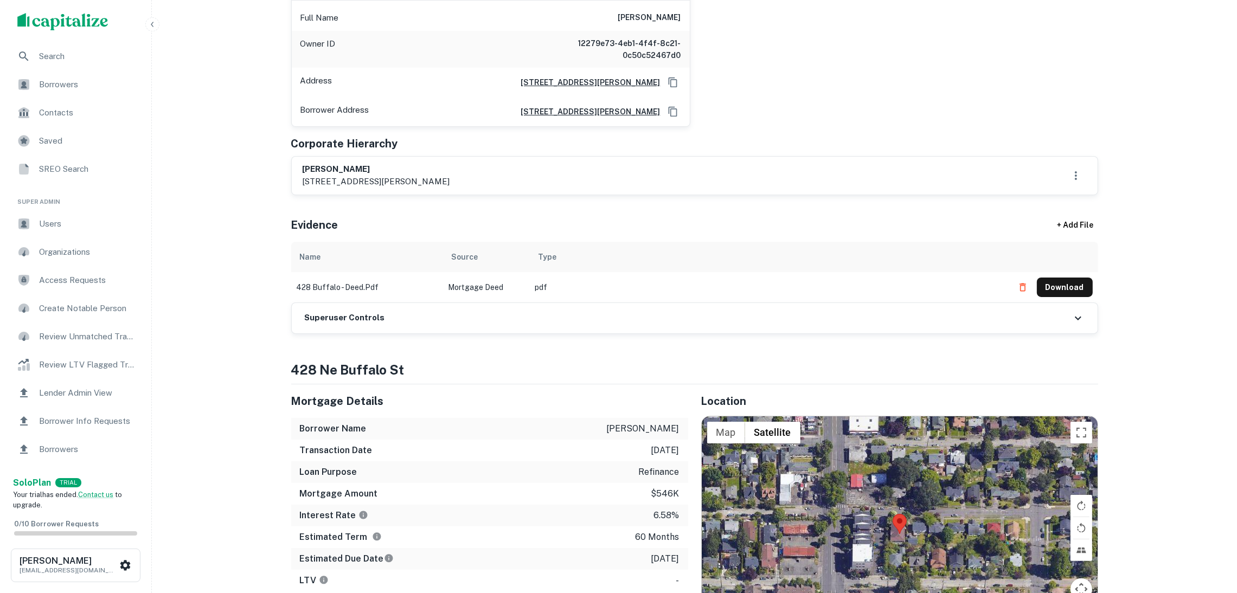
click at [503, 313] on div "Superuser Controls" at bounding box center [695, 318] width 806 height 30
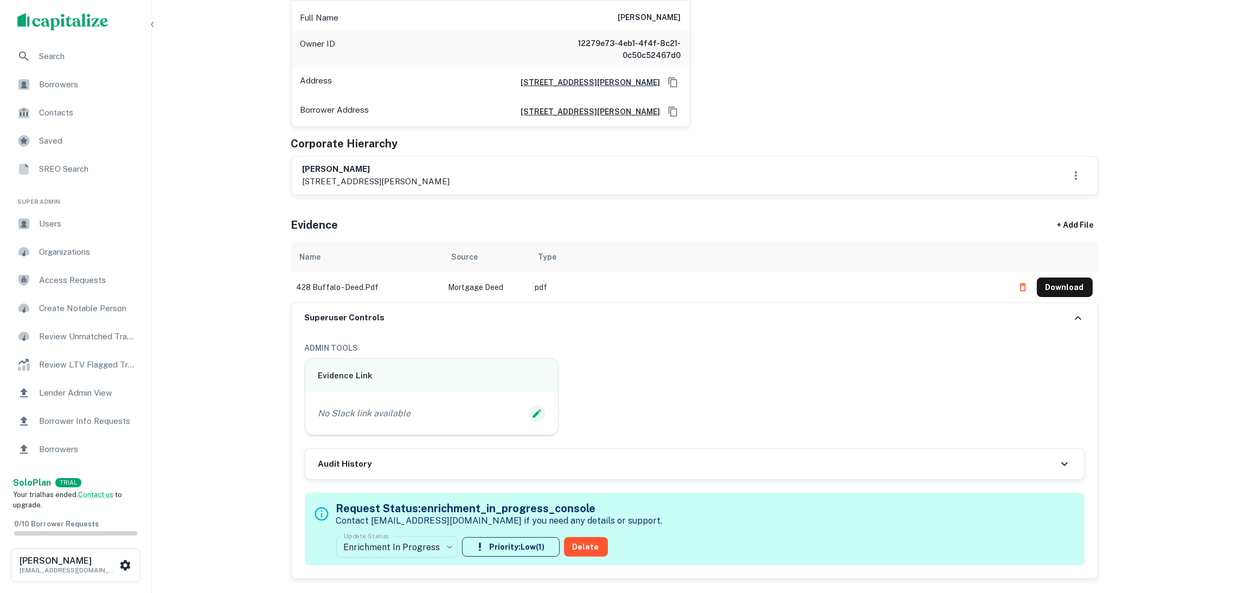
click at [537, 413] on icon "Edit Slack Link" at bounding box center [536, 413] width 11 height 11
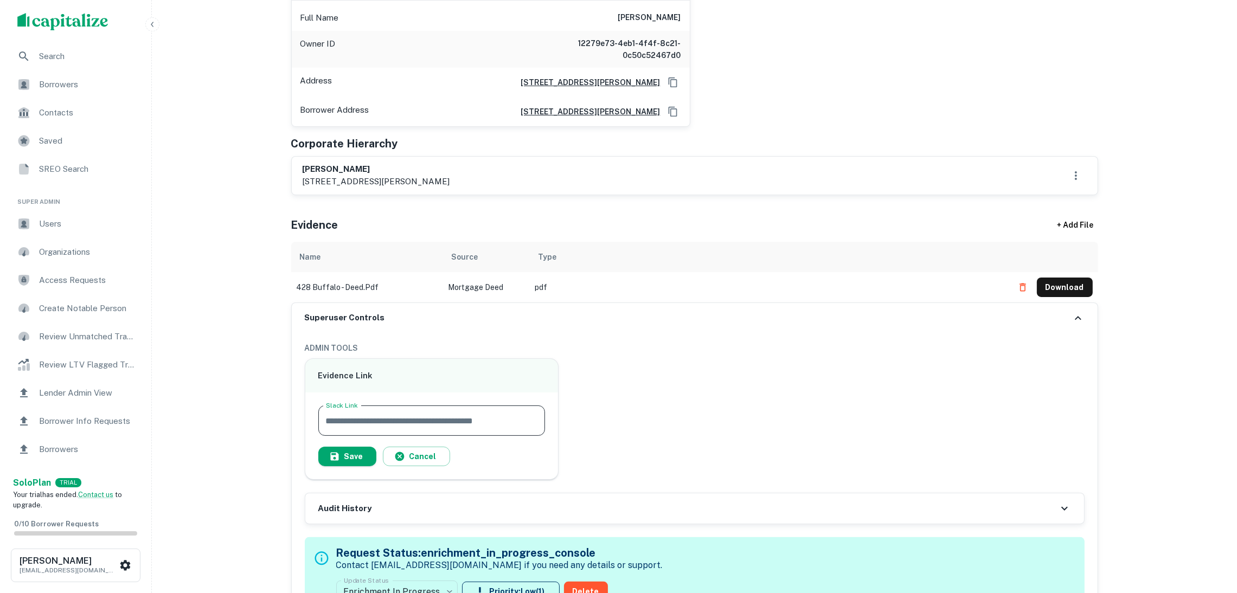
paste input "**********"
type input "**********"
drag, startPoint x: 326, startPoint y: 459, endPoint x: 558, endPoint y: 423, distance: 234.9
click at [327, 460] on button "Save" at bounding box center [347, 457] width 58 height 20
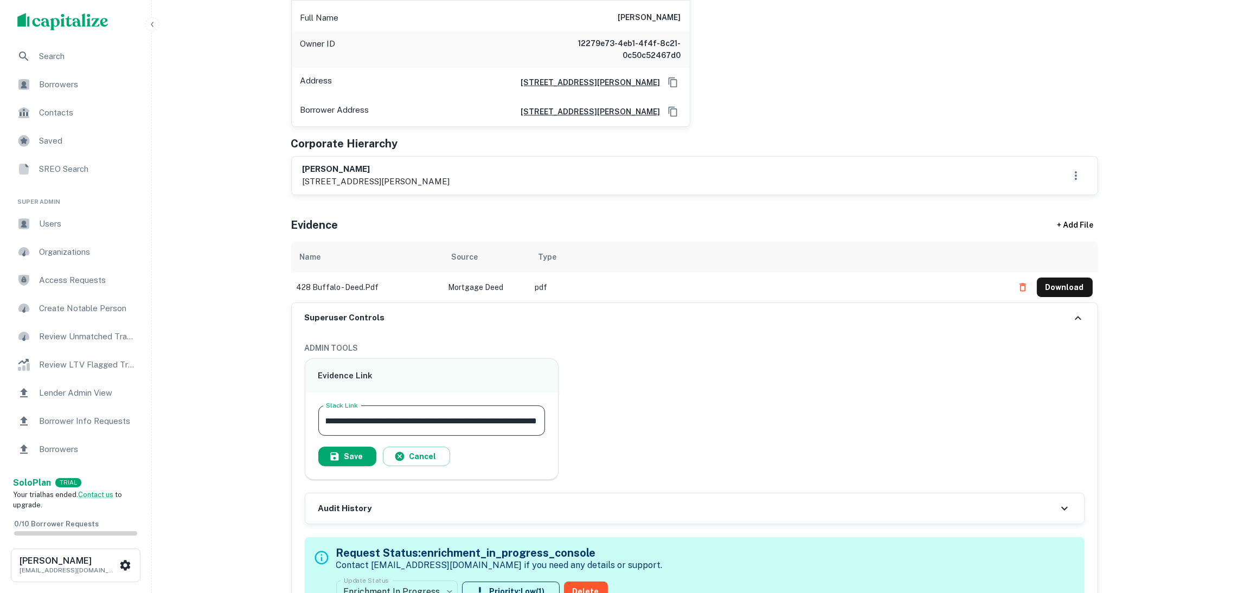
scroll to position [0, 0]
drag, startPoint x: 1073, startPoint y: 282, endPoint x: 1060, endPoint y: 285, distance: 13.2
click at [1073, 283] on button "Download" at bounding box center [1065, 288] width 56 height 20
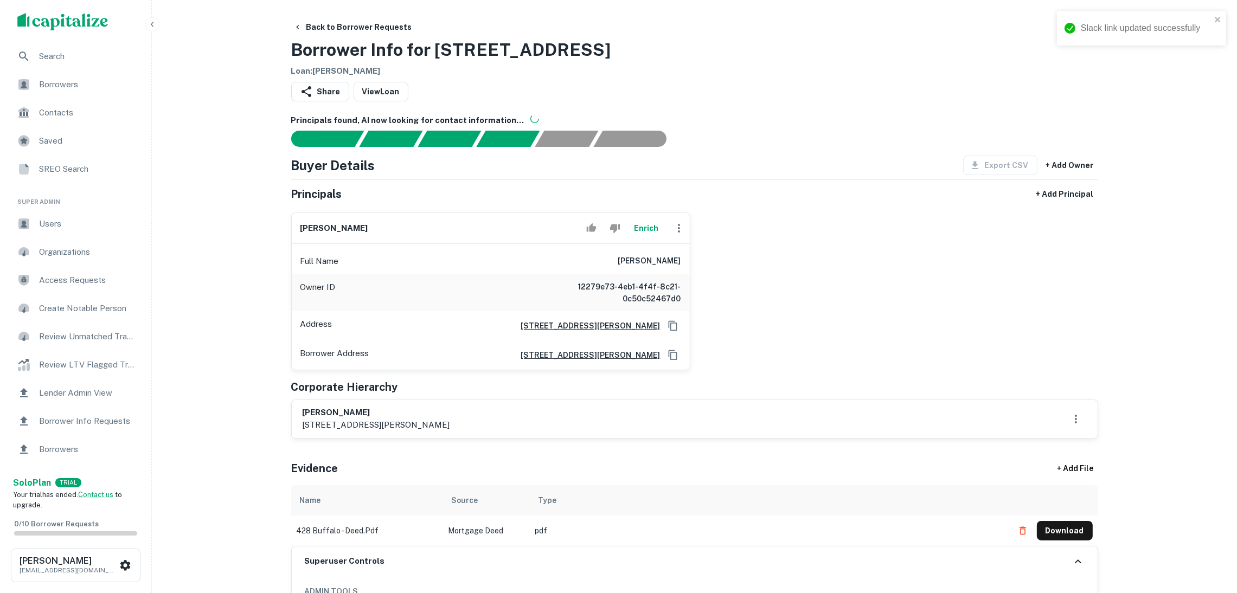
drag, startPoint x: 635, startPoint y: 43, endPoint x: 300, endPoint y: 40, distance: 335.1
click at [297, 39] on div "Back to Borrower Requests Borrower Info for [STREET_ADDRESS] Loan : [PERSON_NAM…" at bounding box center [694, 47] width 807 height 60
drag, startPoint x: 293, startPoint y: 46, endPoint x: 659, endPoint y: 43, distance: 365.4
drag, startPoint x: 532, startPoint y: 33, endPoint x: 315, endPoint y: 43, distance: 217.1
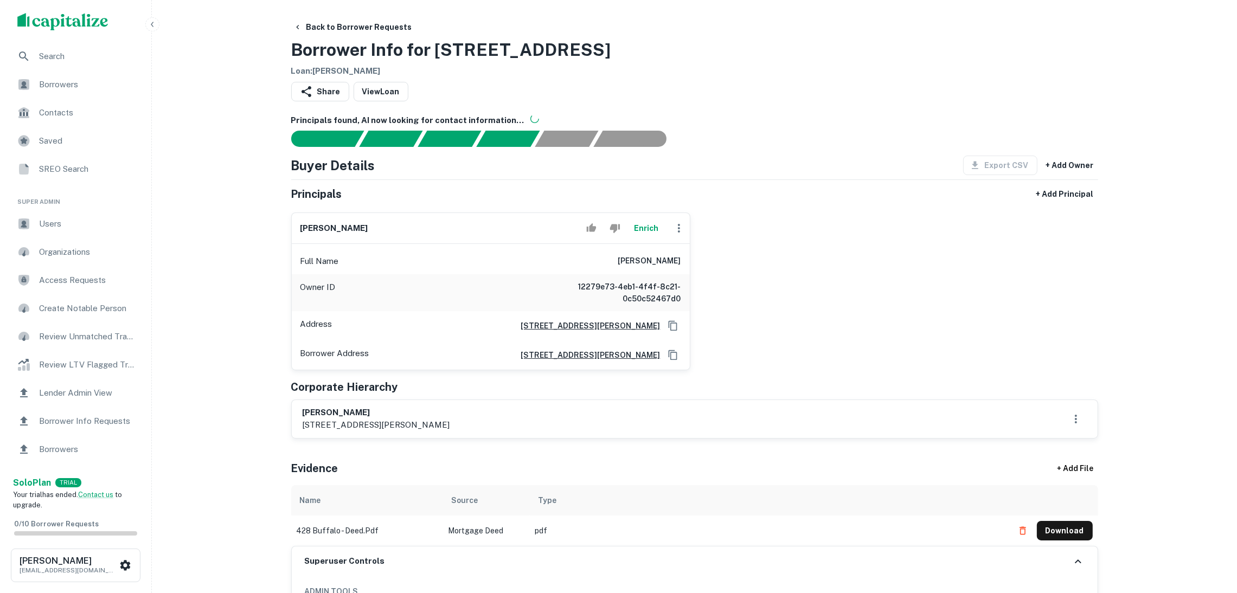
click at [311, 43] on h3 "Borrower Info for [STREET_ADDRESS]" at bounding box center [451, 50] width 320 height 26
drag, startPoint x: 307, startPoint y: 49, endPoint x: 590, endPoint y: 44, distance: 283.6
copy h3 "Borrower Info for [STREET_ADDRESS]"
drag, startPoint x: 741, startPoint y: 72, endPoint x: 724, endPoint y: 63, distance: 18.9
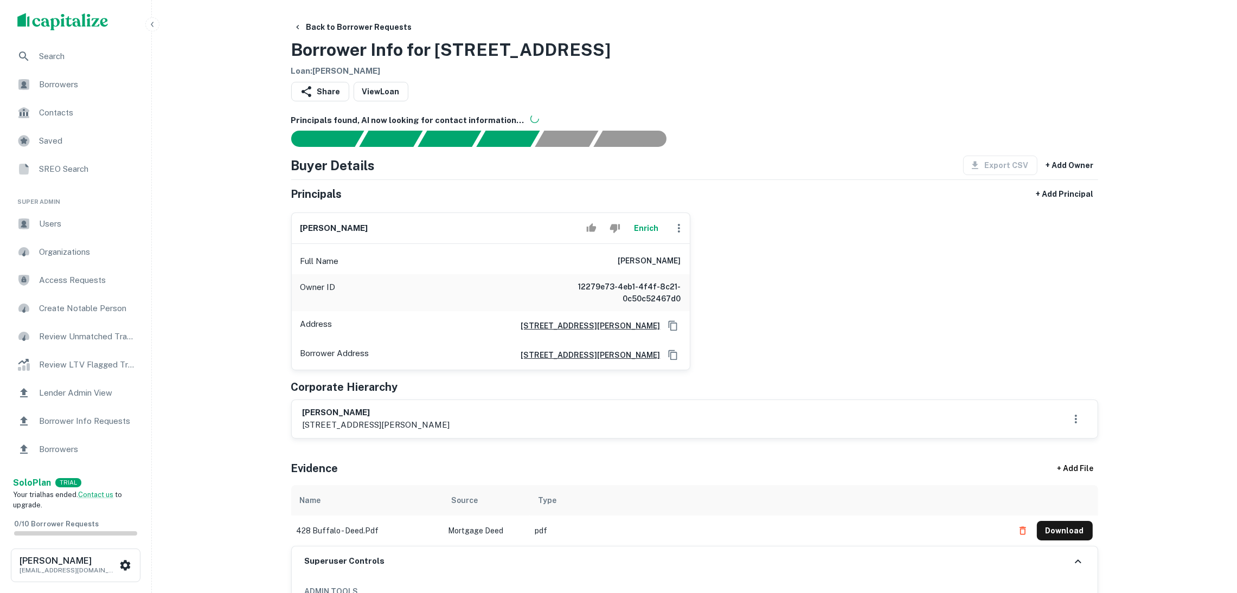
click at [741, 73] on div "Back to Borrower Requests Borrower Info for [STREET_ADDRESS] Loan : [PERSON_NAM…" at bounding box center [694, 47] width 807 height 60
drag, startPoint x: 671, startPoint y: 0, endPoint x: 627, endPoint y: 95, distance: 105.0
click at [627, 95] on div "Share View Loan" at bounding box center [694, 94] width 807 height 24
click at [650, 229] on button "Enrich" at bounding box center [646, 228] width 35 height 22
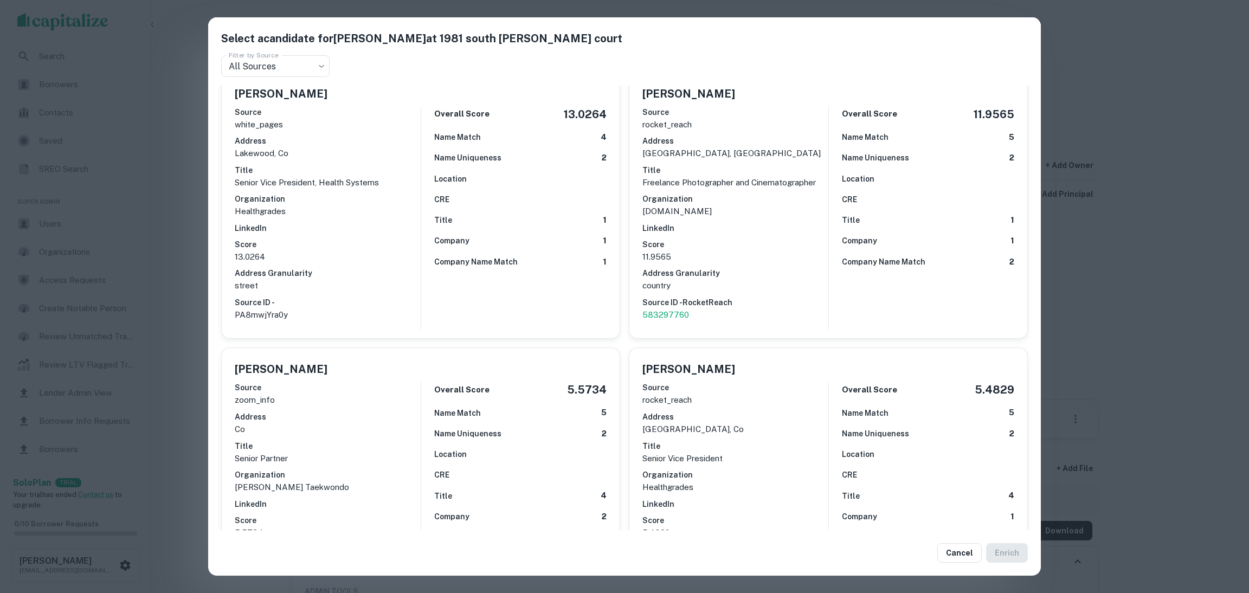
scroll to position [406, 0]
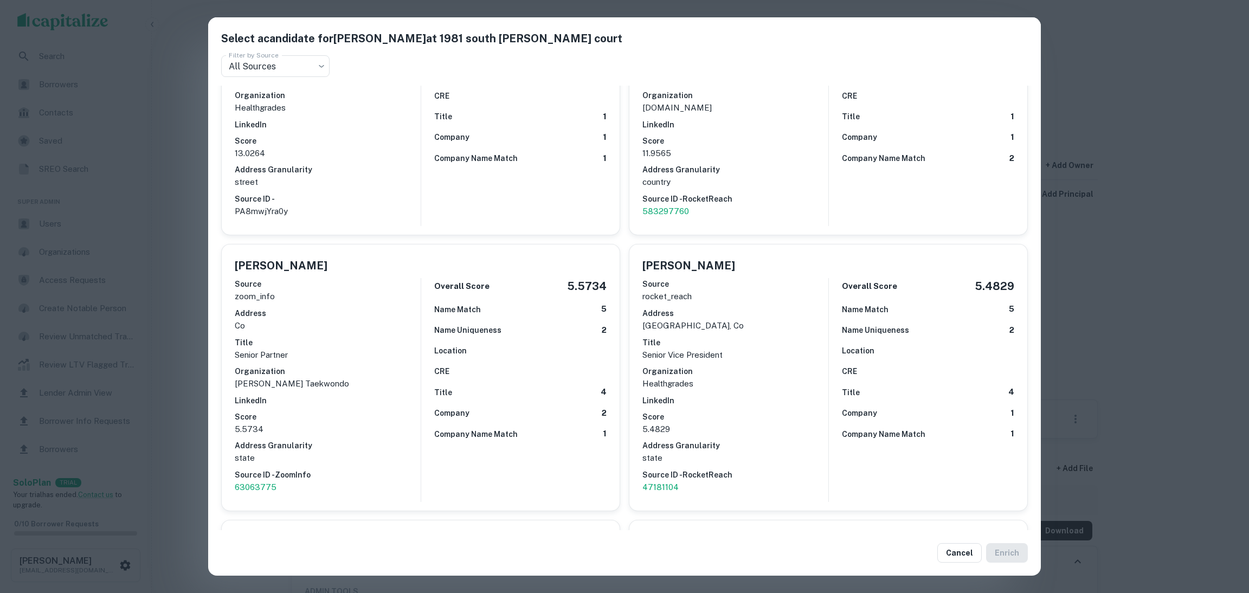
drag, startPoint x: 397, startPoint y: 127, endPoint x: 432, endPoint y: 172, distance: 56.5
click at [397, 131] on div "Source white_pages Address lakewood, co Title Senior Vice President, Health Sys…" at bounding box center [328, 110] width 186 height 224
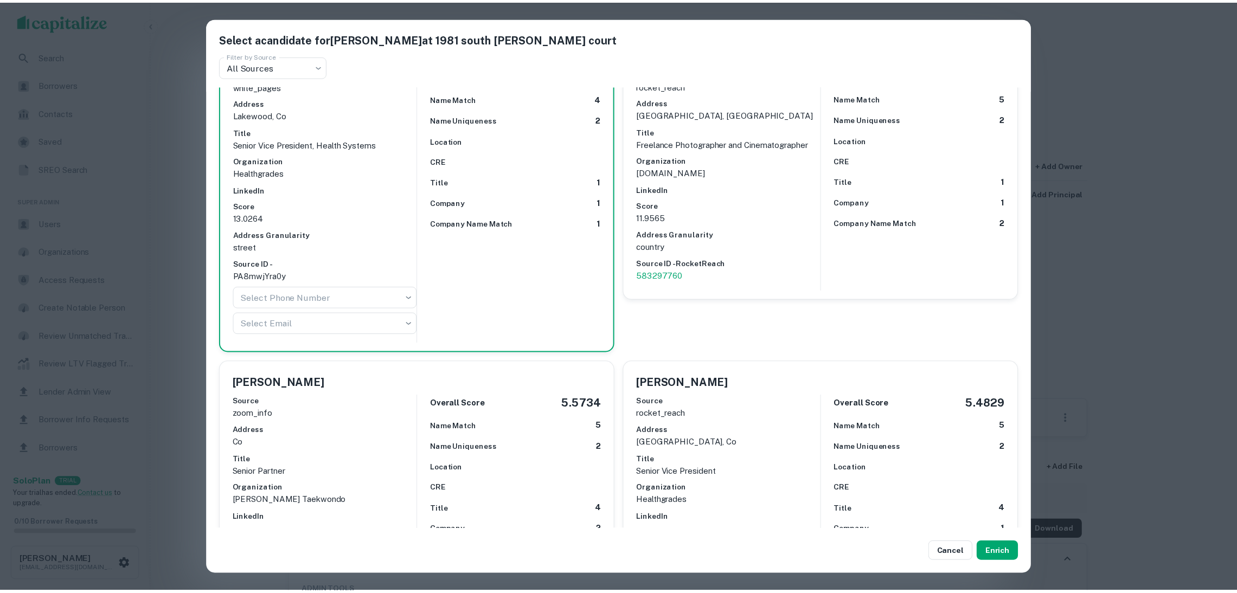
scroll to position [243, 0]
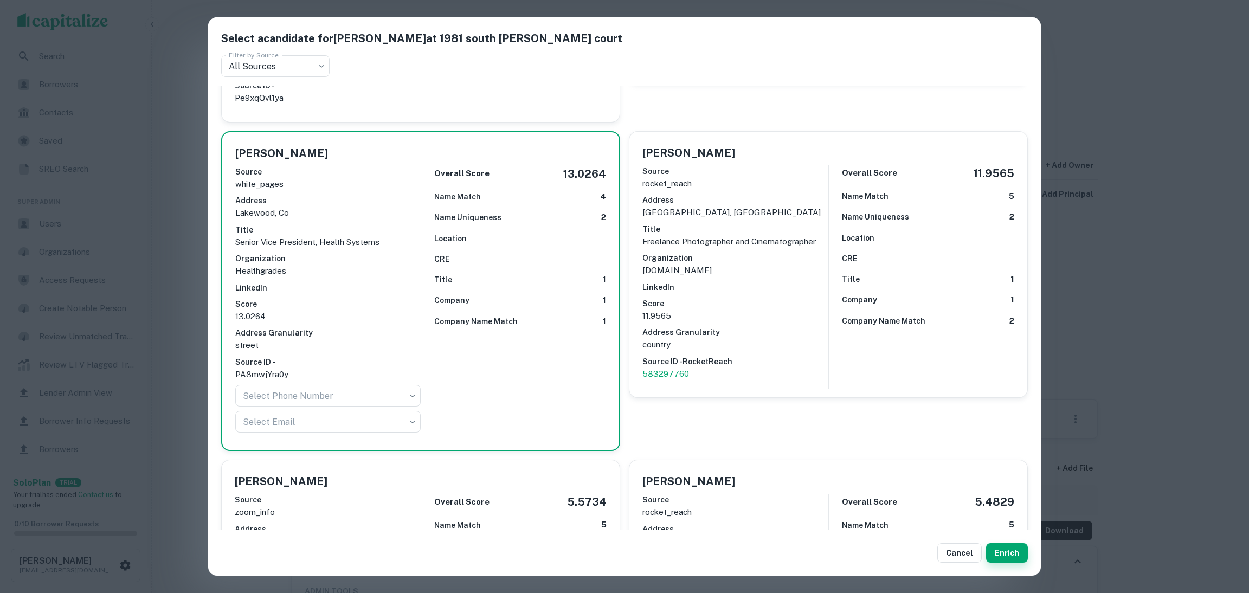
click at [1011, 551] on button "Enrich" at bounding box center [1007, 553] width 42 height 20
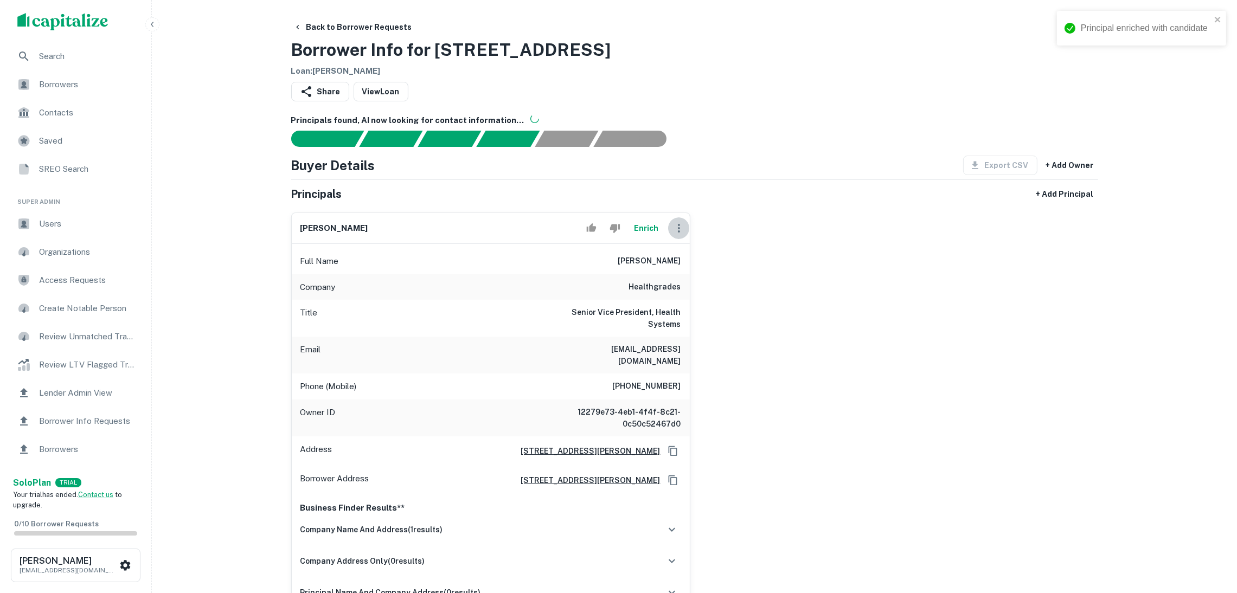
click at [677, 229] on icon "button" at bounding box center [678, 228] width 13 height 13
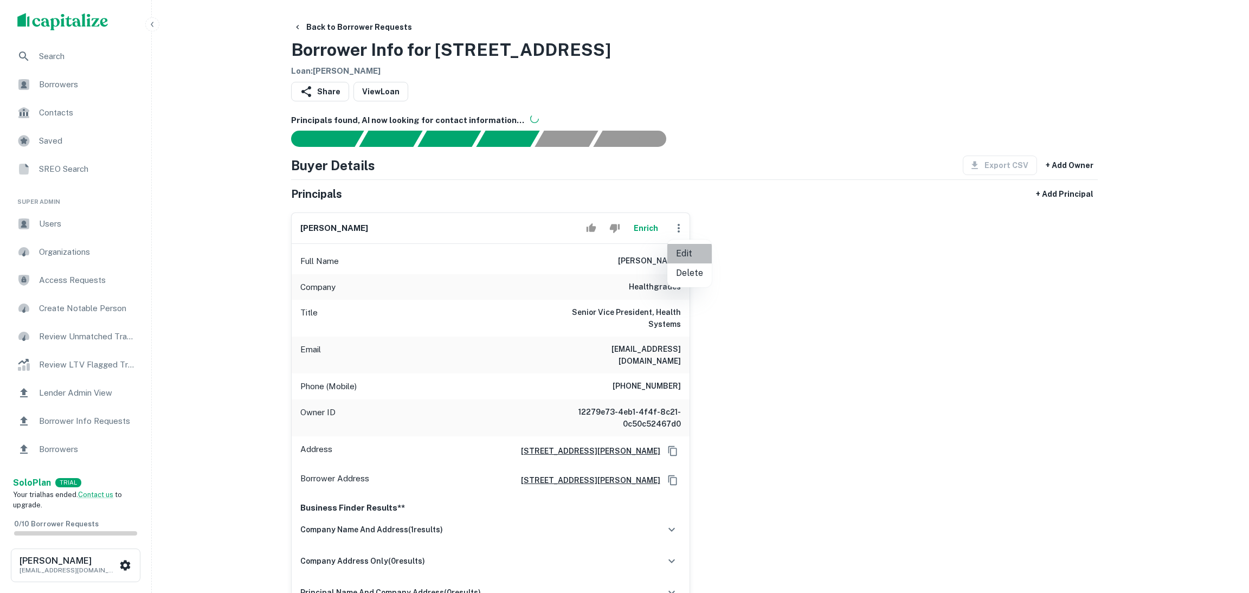
click at [680, 257] on li "Edit" at bounding box center [689, 254] width 44 height 20
select select "**"
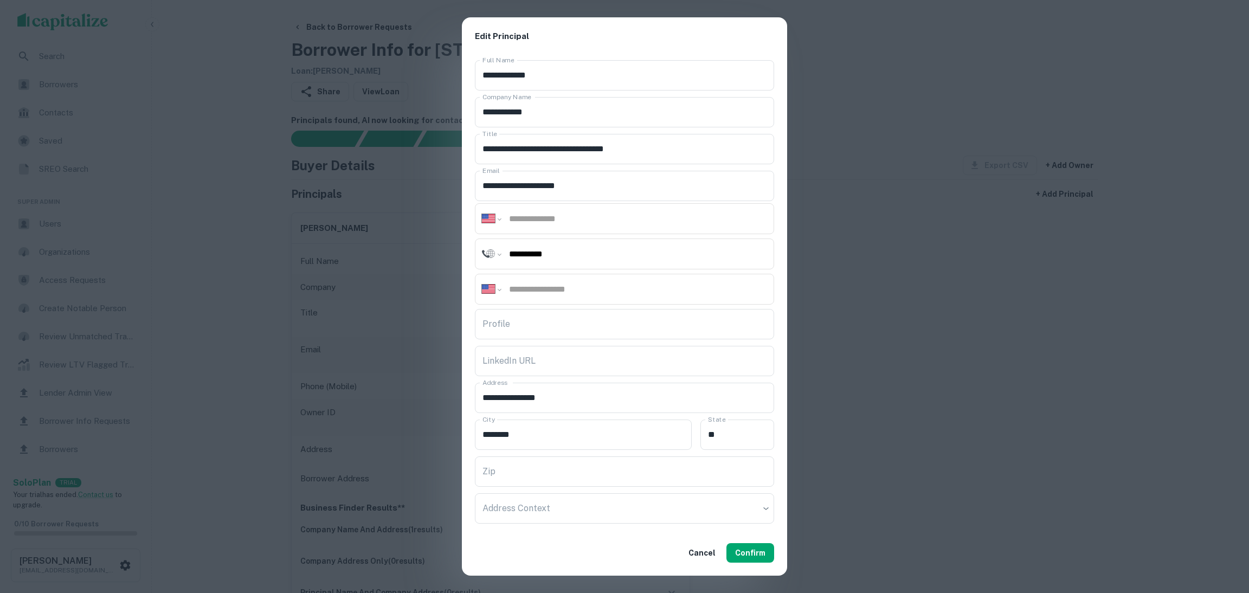
click at [529, 214] on input "tel" at bounding box center [637, 219] width 259 height 12
paste input "**********"
type input "**********"
drag, startPoint x: 572, startPoint y: 283, endPoint x: 568, endPoint y: 287, distance: 6.1
click at [571, 287] on div "**********" at bounding box center [624, 289] width 299 height 31
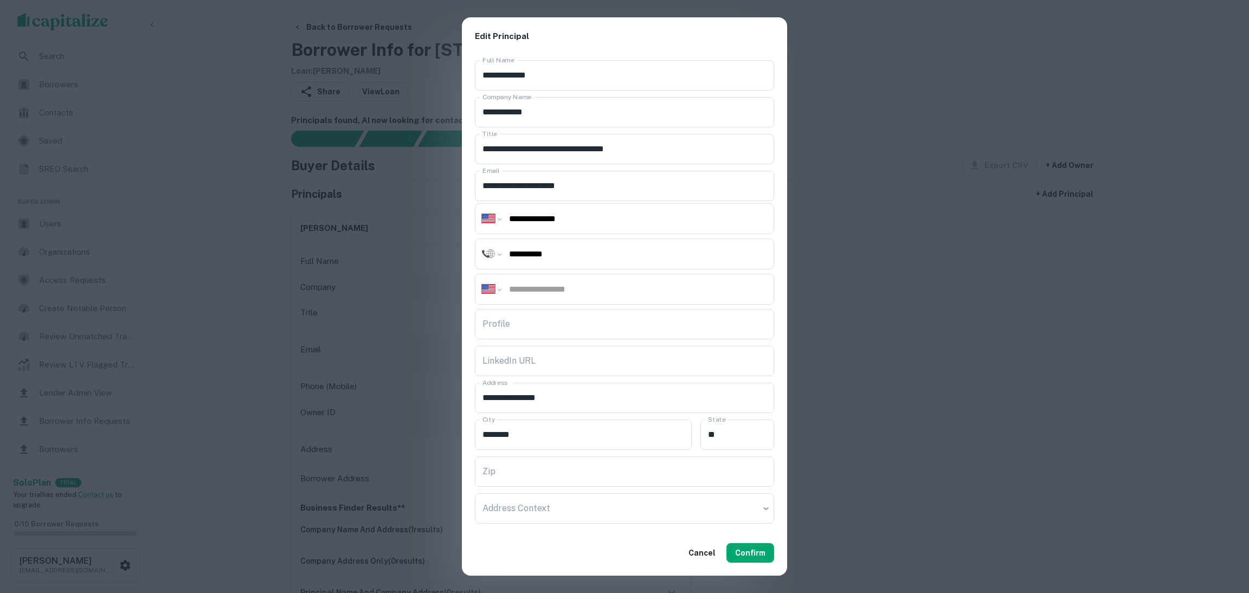
click at [522, 290] on input "tel" at bounding box center [637, 289] width 259 height 12
drag, startPoint x: 522, startPoint y: 288, endPoint x: 662, endPoint y: 131, distance: 210.0
click at [662, 131] on div "**********" at bounding box center [624, 293] width 325 height 475
click at [535, 290] on input "tel" at bounding box center [637, 289] width 259 height 12
paste input "**********"
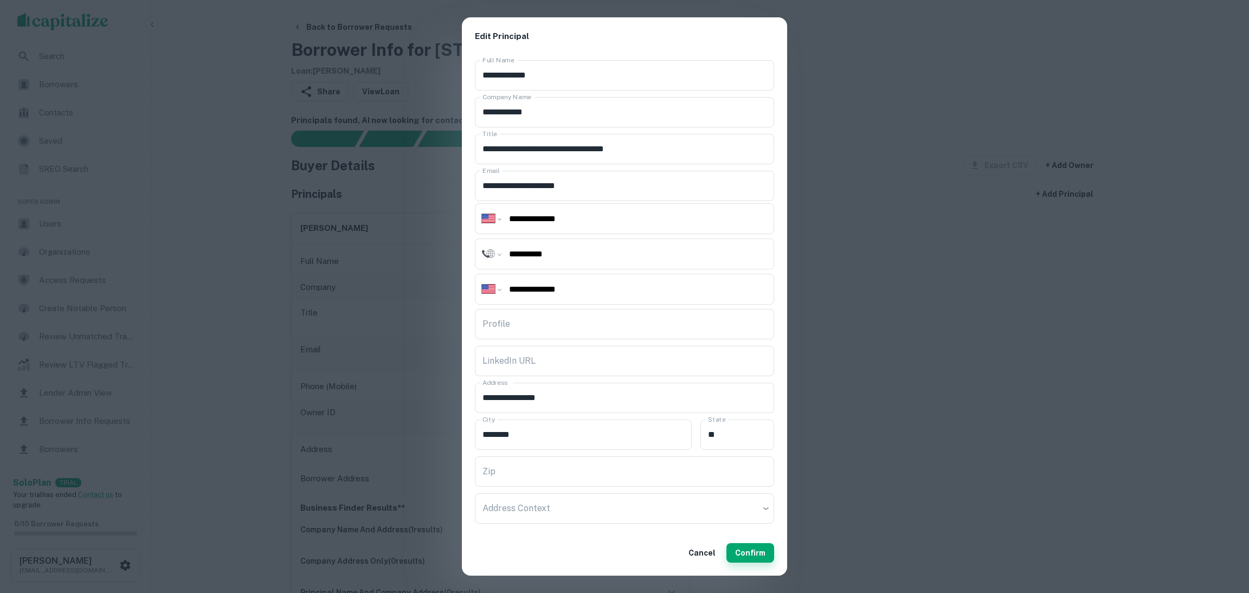
type input "**********"
click at [749, 550] on button "Confirm" at bounding box center [750, 553] width 48 height 20
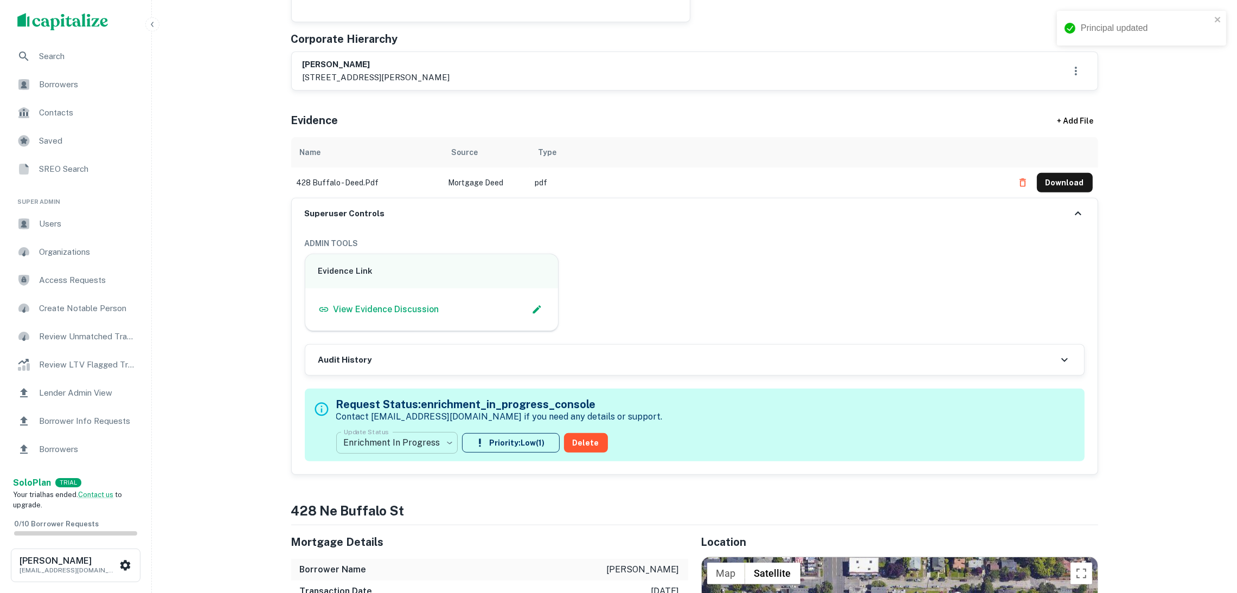
scroll to position [651, 0]
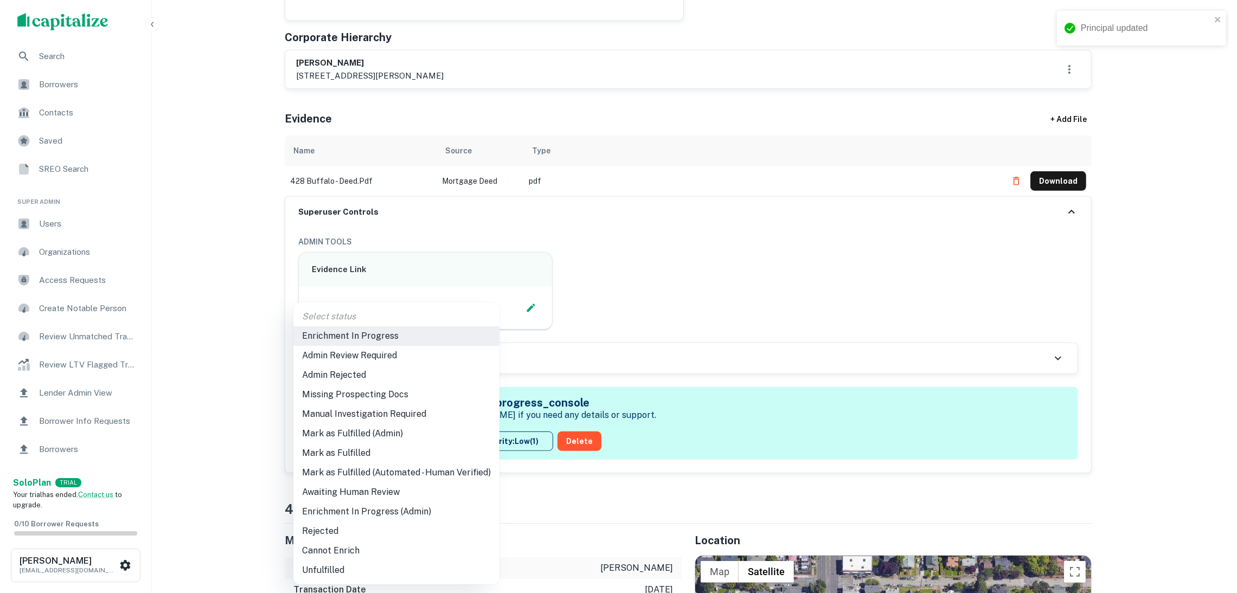
click at [410, 456] on li "Mark as Fulfilled" at bounding box center [396, 453] width 206 height 20
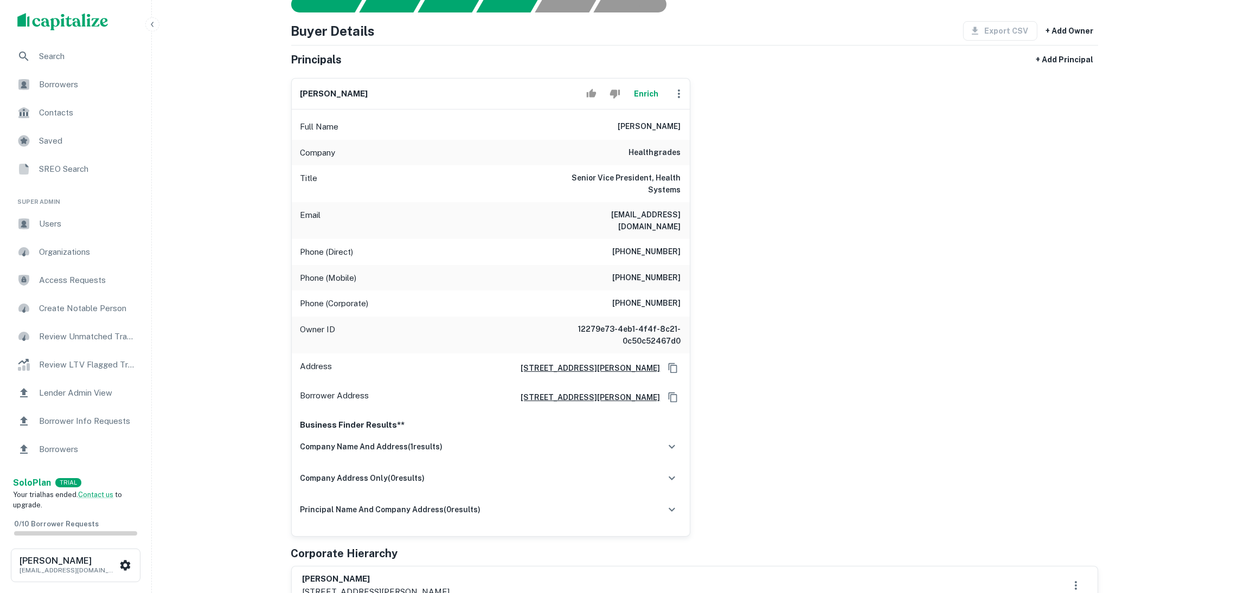
scroll to position [0, 0]
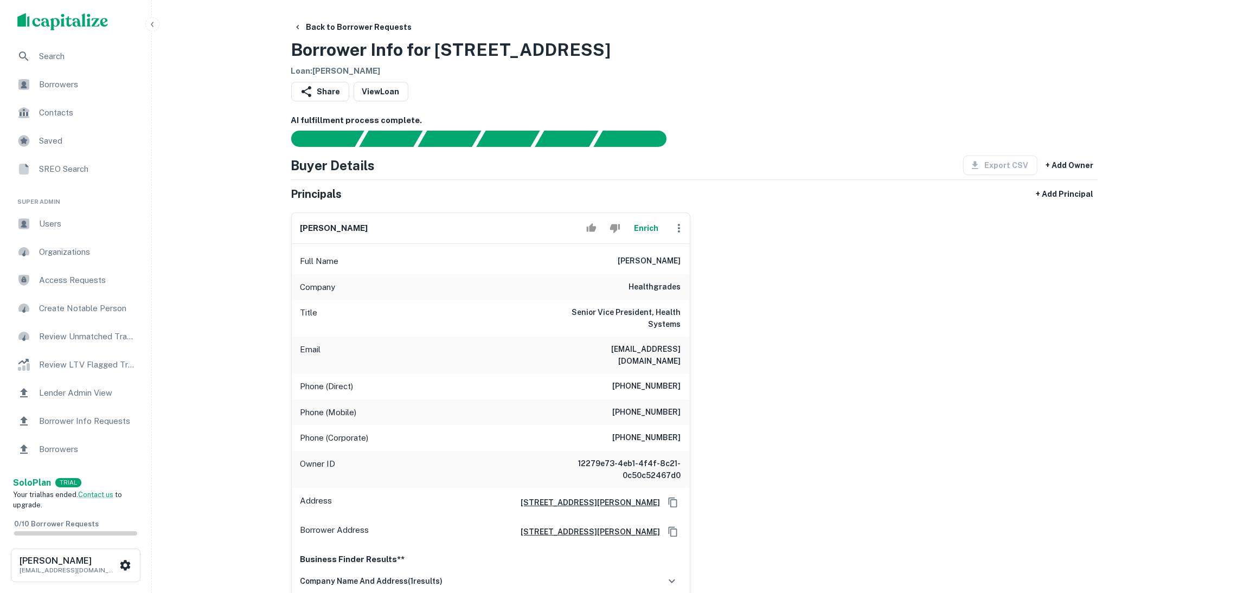
click at [711, 339] on div "[PERSON_NAME] Full Name [PERSON_NAME] Company healthgrades Title Senior Vice Pr…" at bounding box center [689, 437] width 815 height 467
